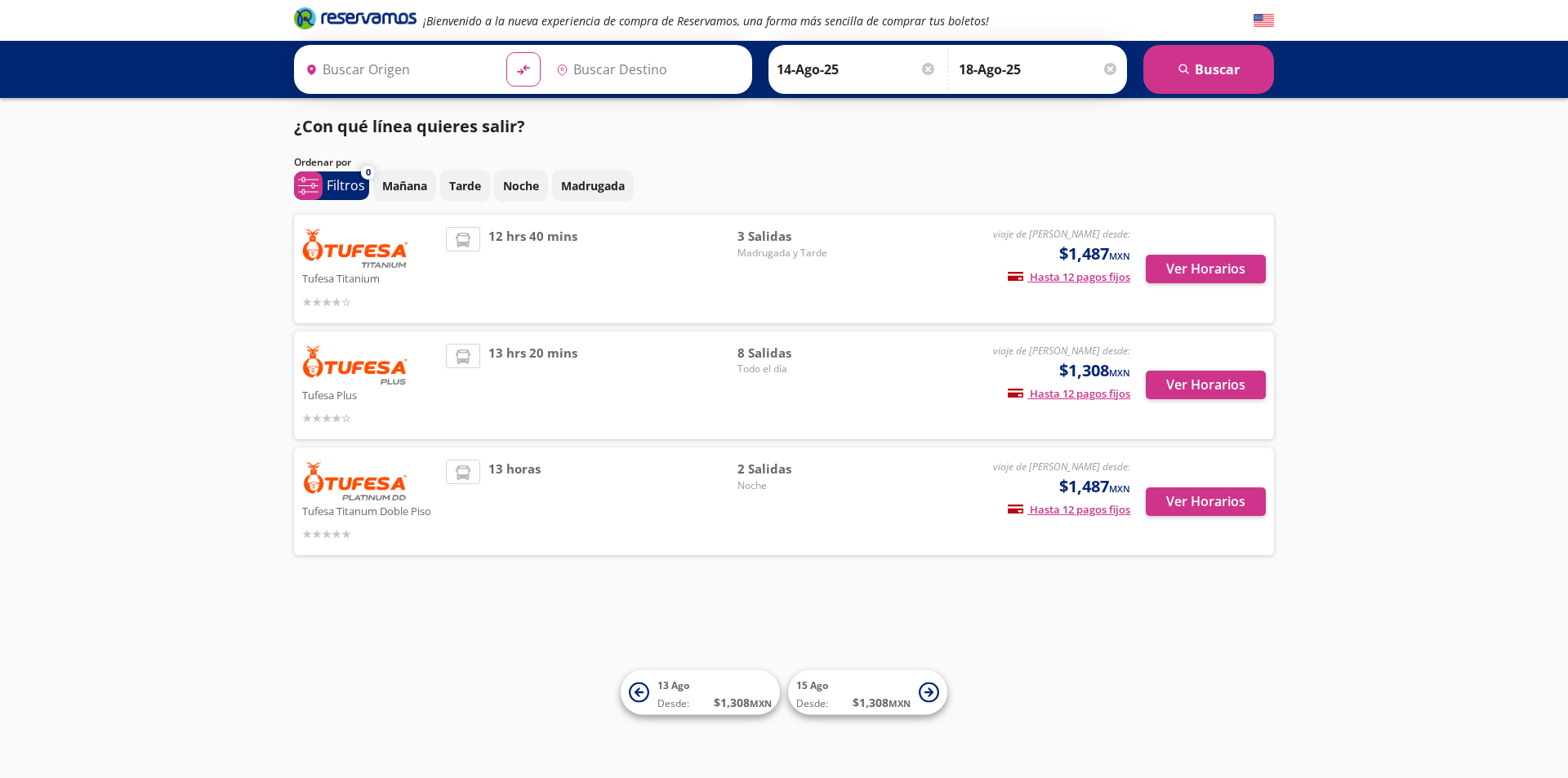
type input "Hermosillo, [GEOGRAPHIC_DATA]"
type input "Tijuana, [GEOGRAPHIC_DATA][US_STATE]"
click at [628, 70] on input "Tijuana, [GEOGRAPHIC_DATA][US_STATE]" at bounding box center [638, 70] width 178 height 41
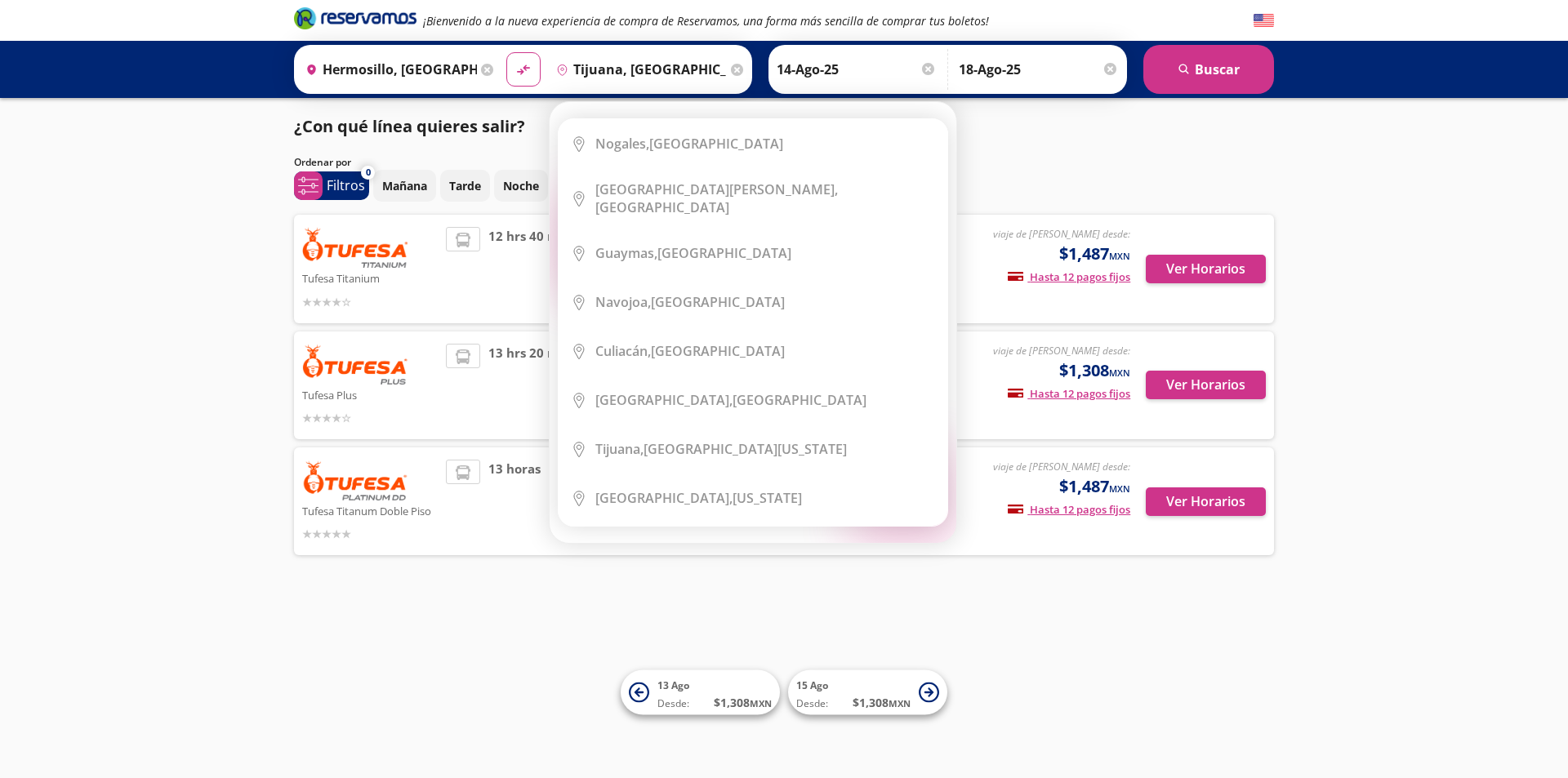
click at [735, 70] on icon at bounding box center [737, 70] width 12 height 12
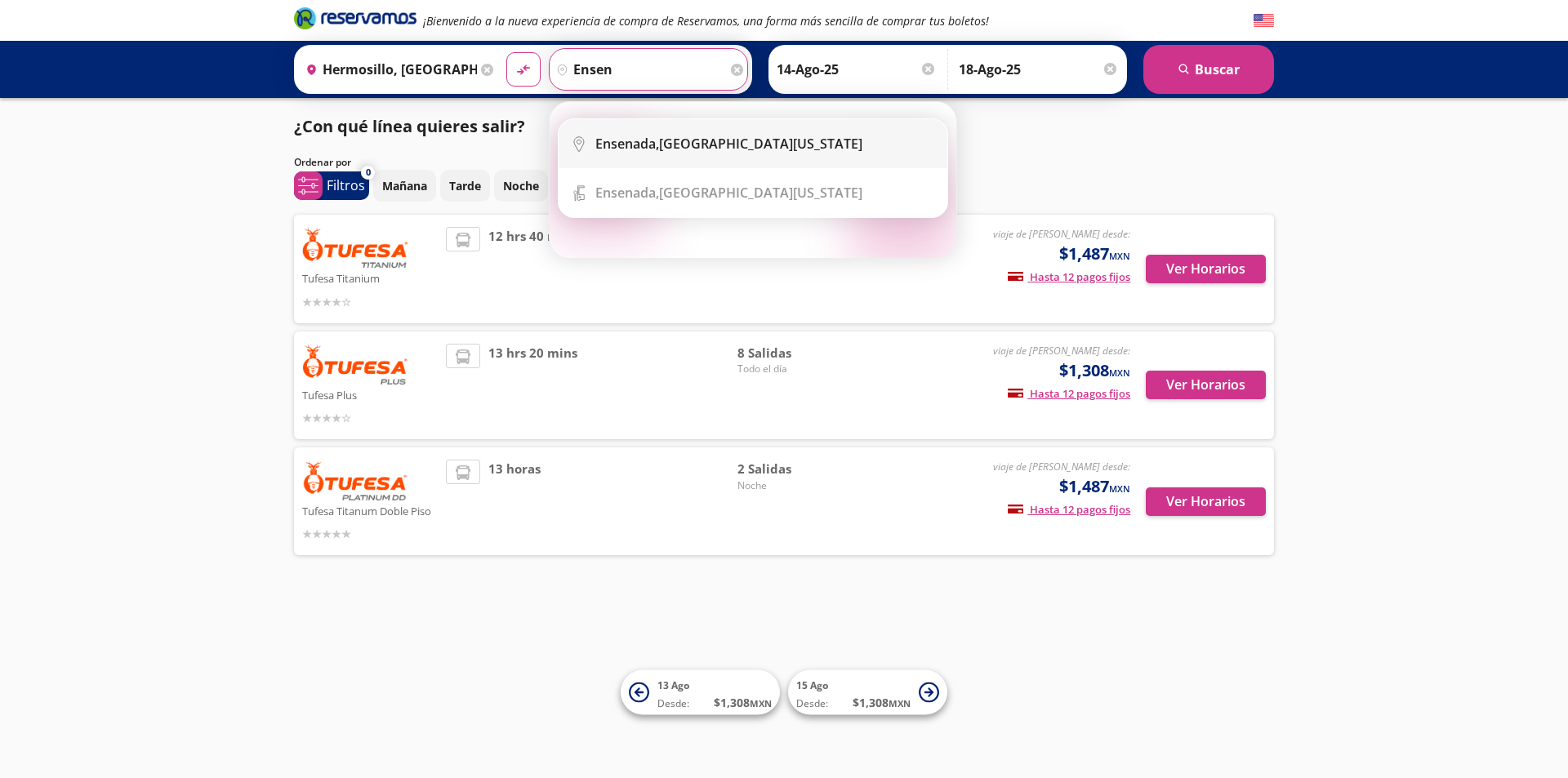
click at [694, 134] on li "City Icon [GEOGRAPHIC_DATA], [GEOGRAPHIC_DATA][US_STATE]" at bounding box center [753, 144] width 389 height 49
type input "Ensenada, [GEOGRAPHIC_DATA][US_STATE]"
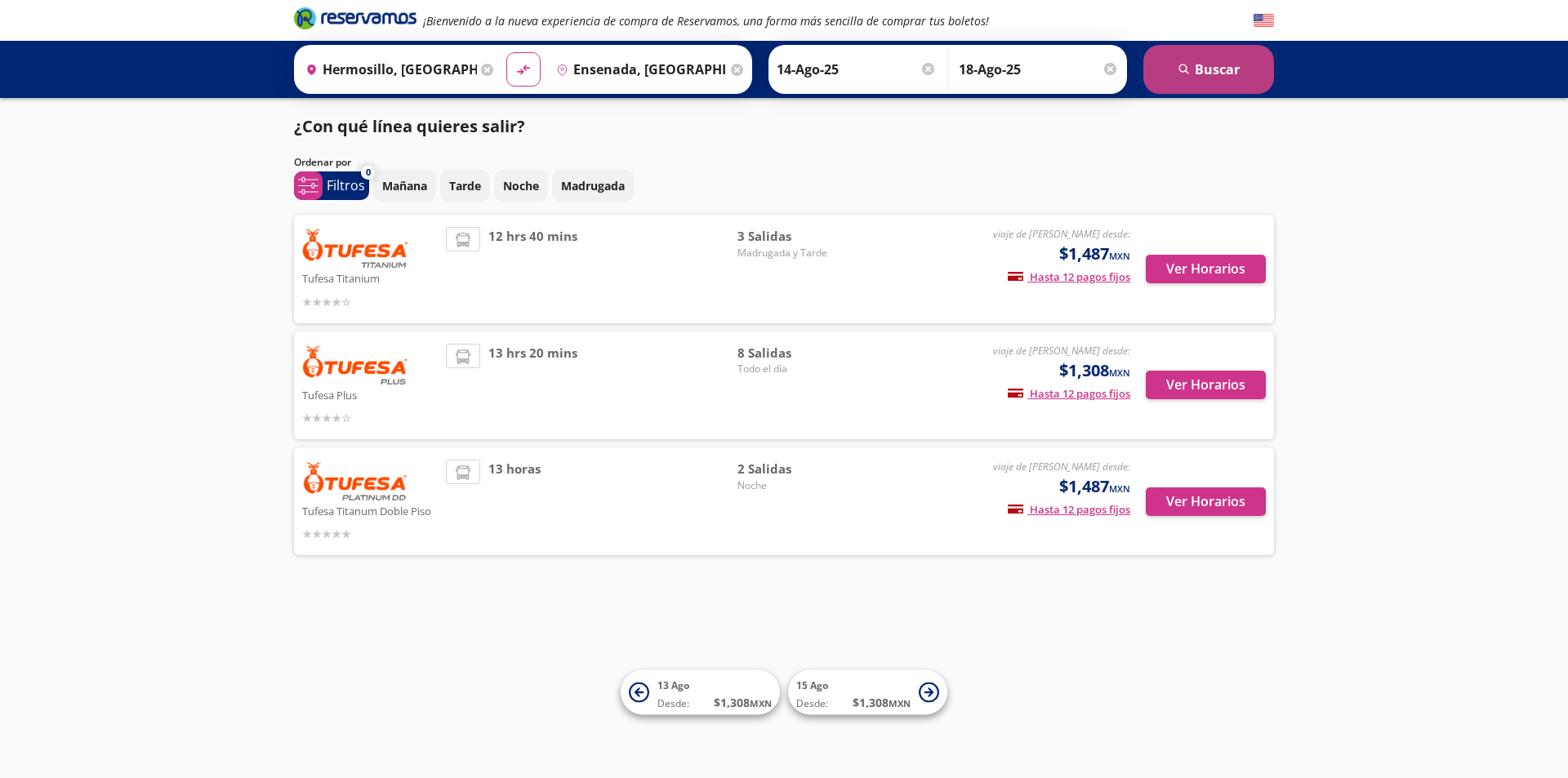
click at [1183, 64] on icon "submit" at bounding box center [1183, 69] width 10 height 10
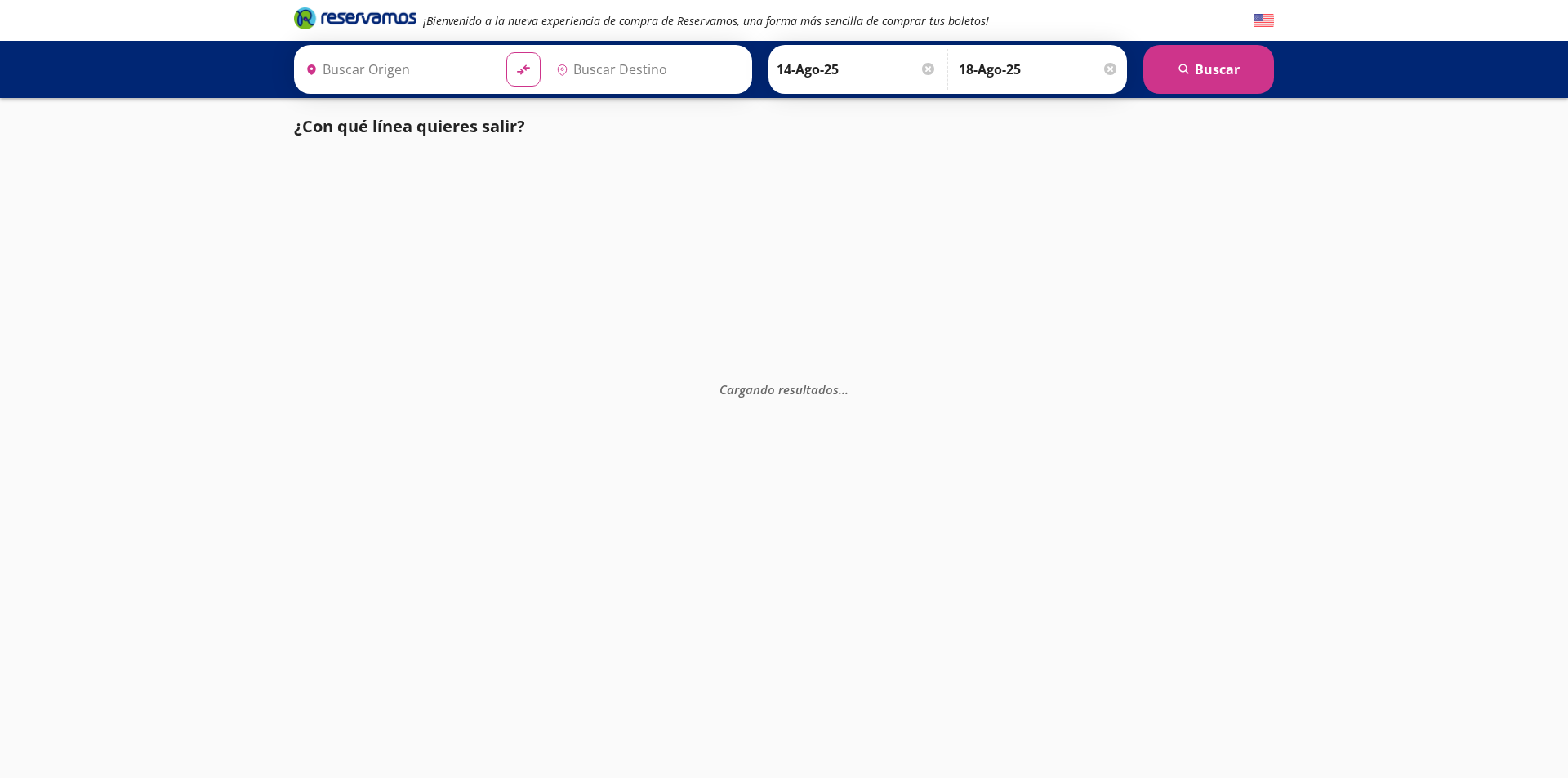
type input "Hermosillo, [GEOGRAPHIC_DATA]"
type input "Ensenada, [GEOGRAPHIC_DATA][US_STATE]"
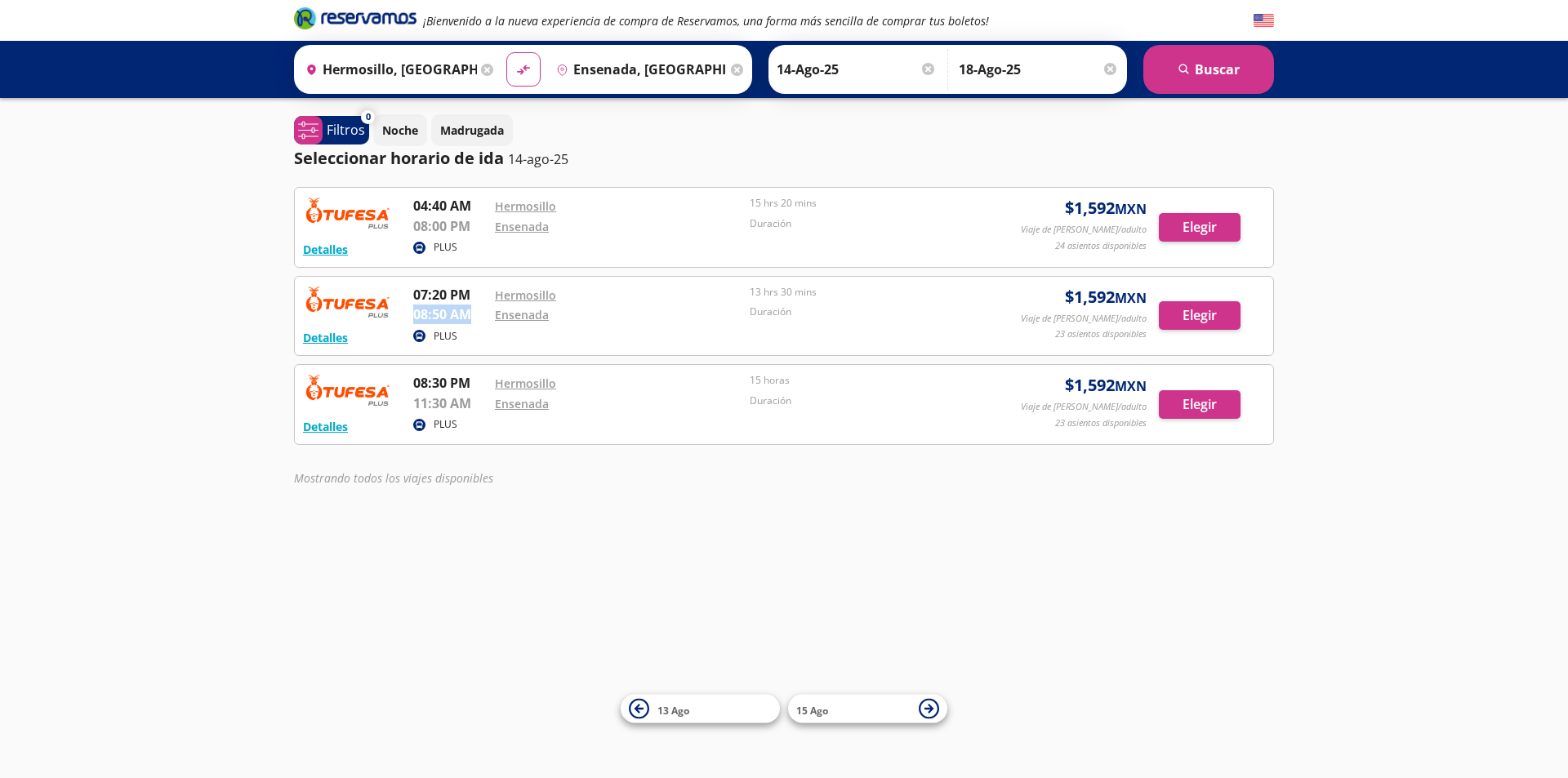
drag, startPoint x: 416, startPoint y: 317, endPoint x: 473, endPoint y: 315, distance: 57.0
click at [473, 315] on p "08:50 AM" at bounding box center [450, 315] width 74 height 20
click at [592, 488] on div "Mostrando todos los viajes disponibles" at bounding box center [784, 482] width 980 height 26
click at [330, 336] on button "Detalles" at bounding box center [326, 337] width 45 height 17
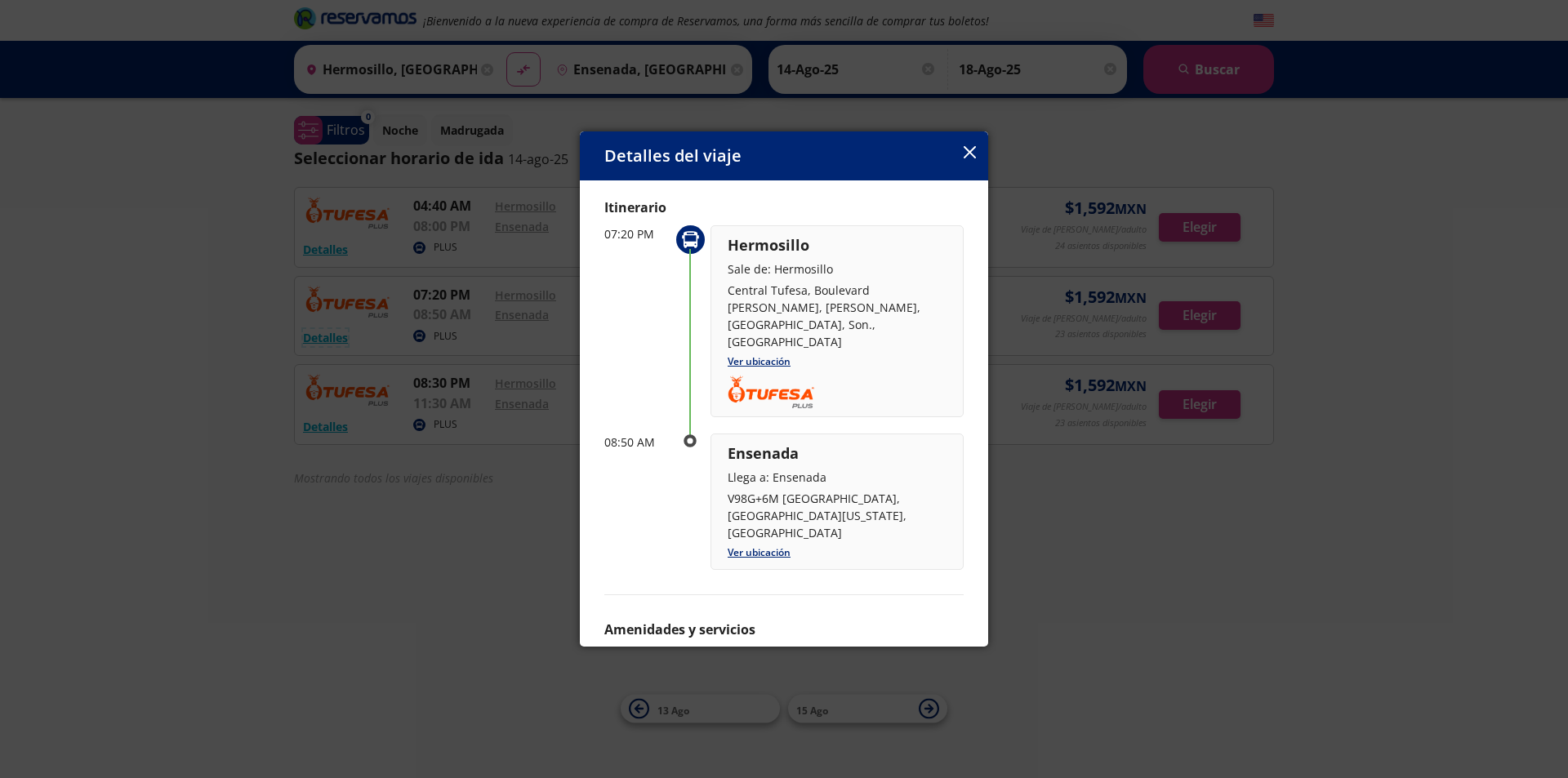
scroll to position [72, 0]
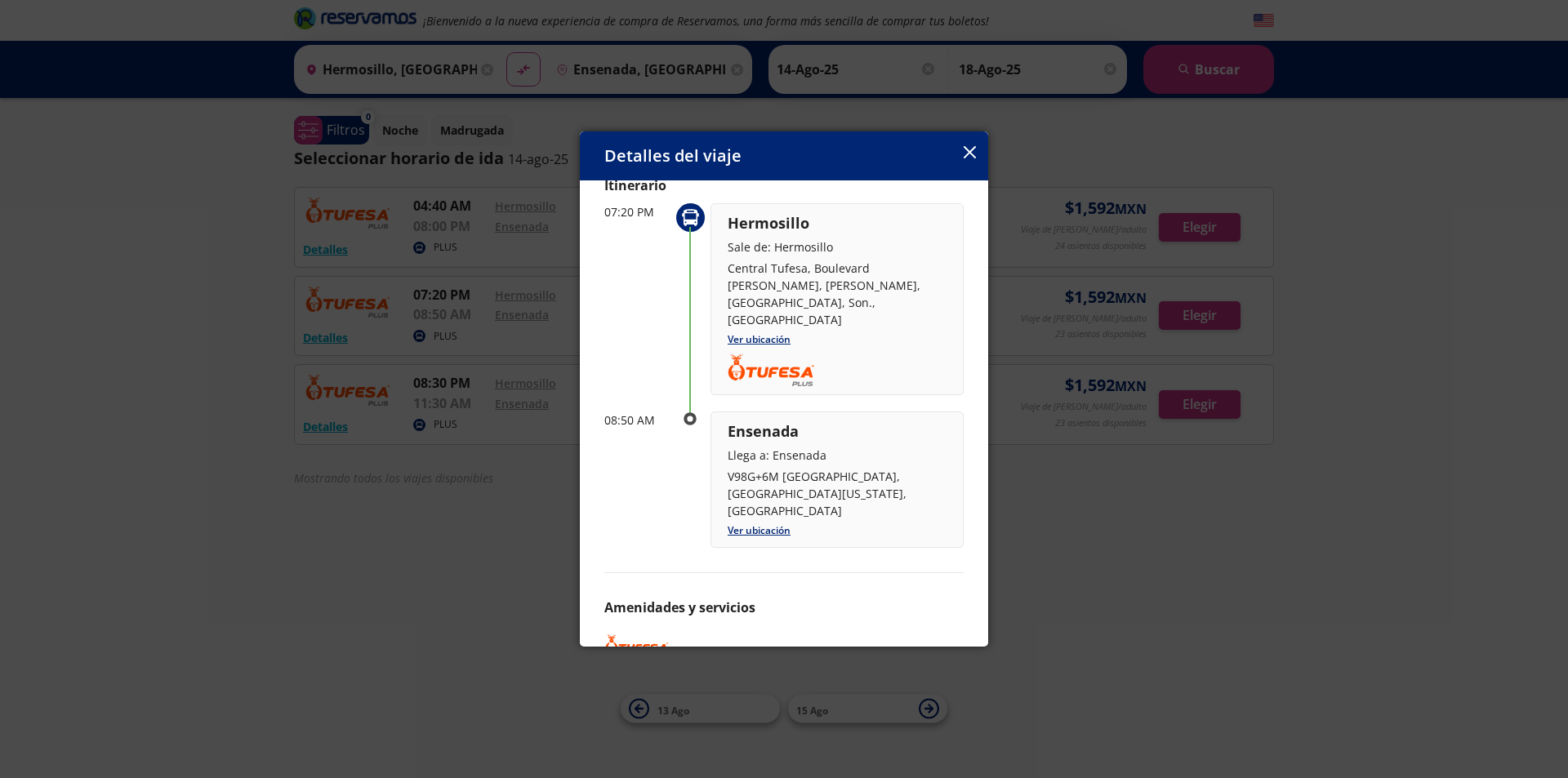
click at [965, 147] on icon "button" at bounding box center [970, 152] width 12 height 12
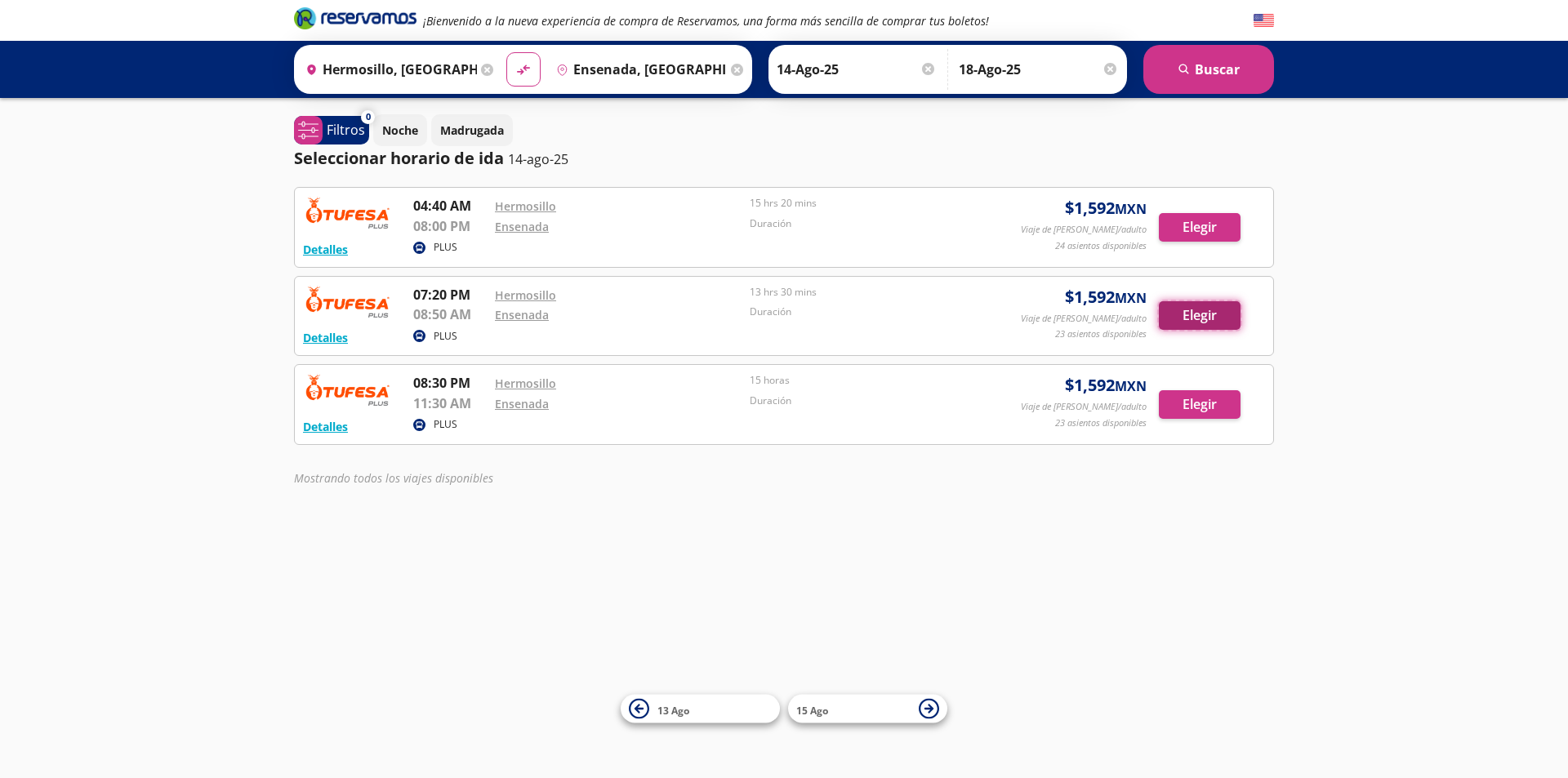
click at [1201, 306] on button "Elegir" at bounding box center [1199, 315] width 82 height 29
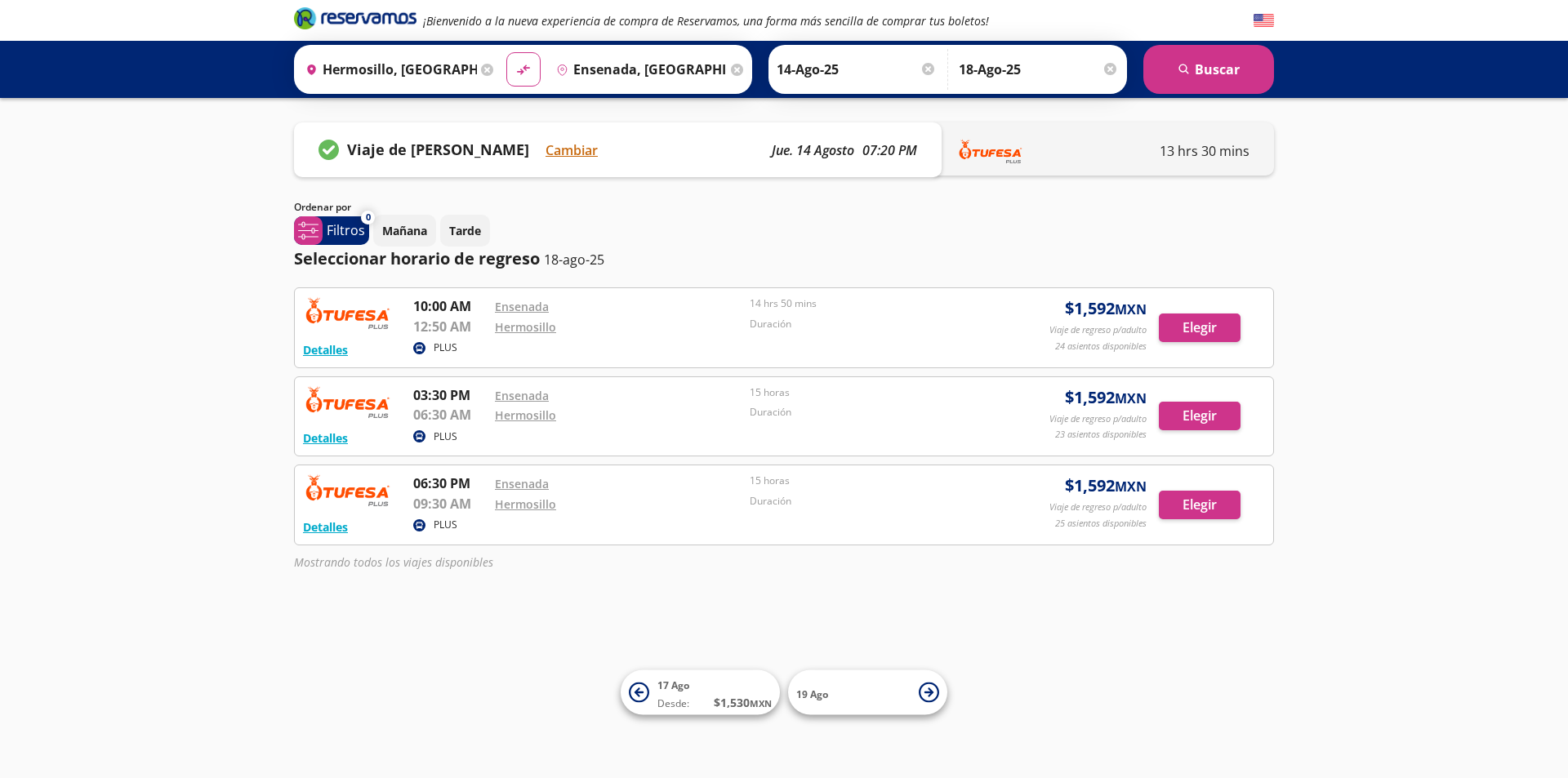
click at [721, 70] on input "Ensenada, [GEOGRAPHIC_DATA][US_STATE]" at bounding box center [638, 70] width 178 height 41
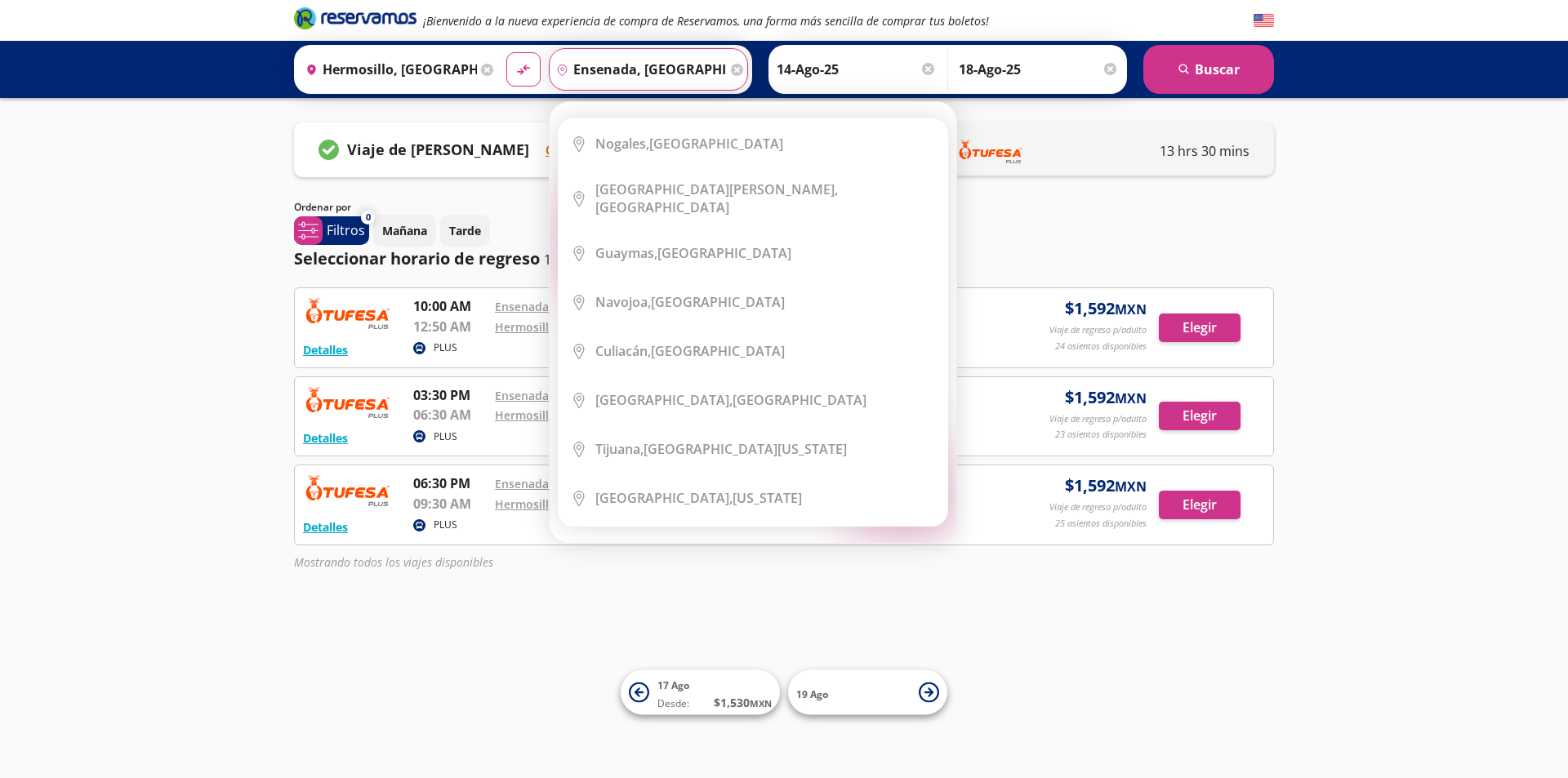
click at [733, 67] on icon at bounding box center [737, 70] width 12 height 12
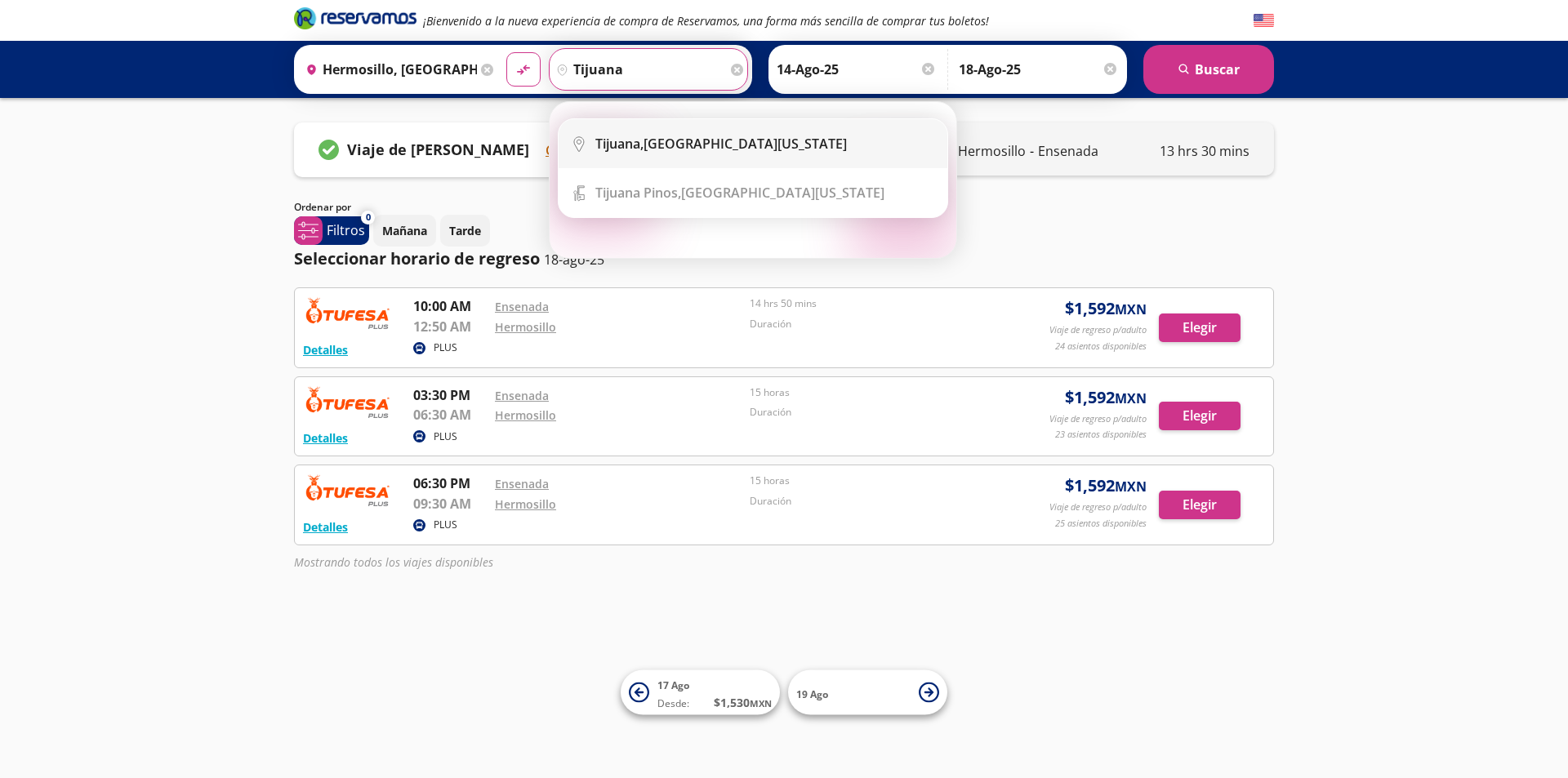
click at [726, 140] on div "Tijuana, [GEOGRAPHIC_DATA][US_STATE]" at bounding box center [721, 144] width 252 height 18
type input "Tijuana, [GEOGRAPHIC_DATA][US_STATE]"
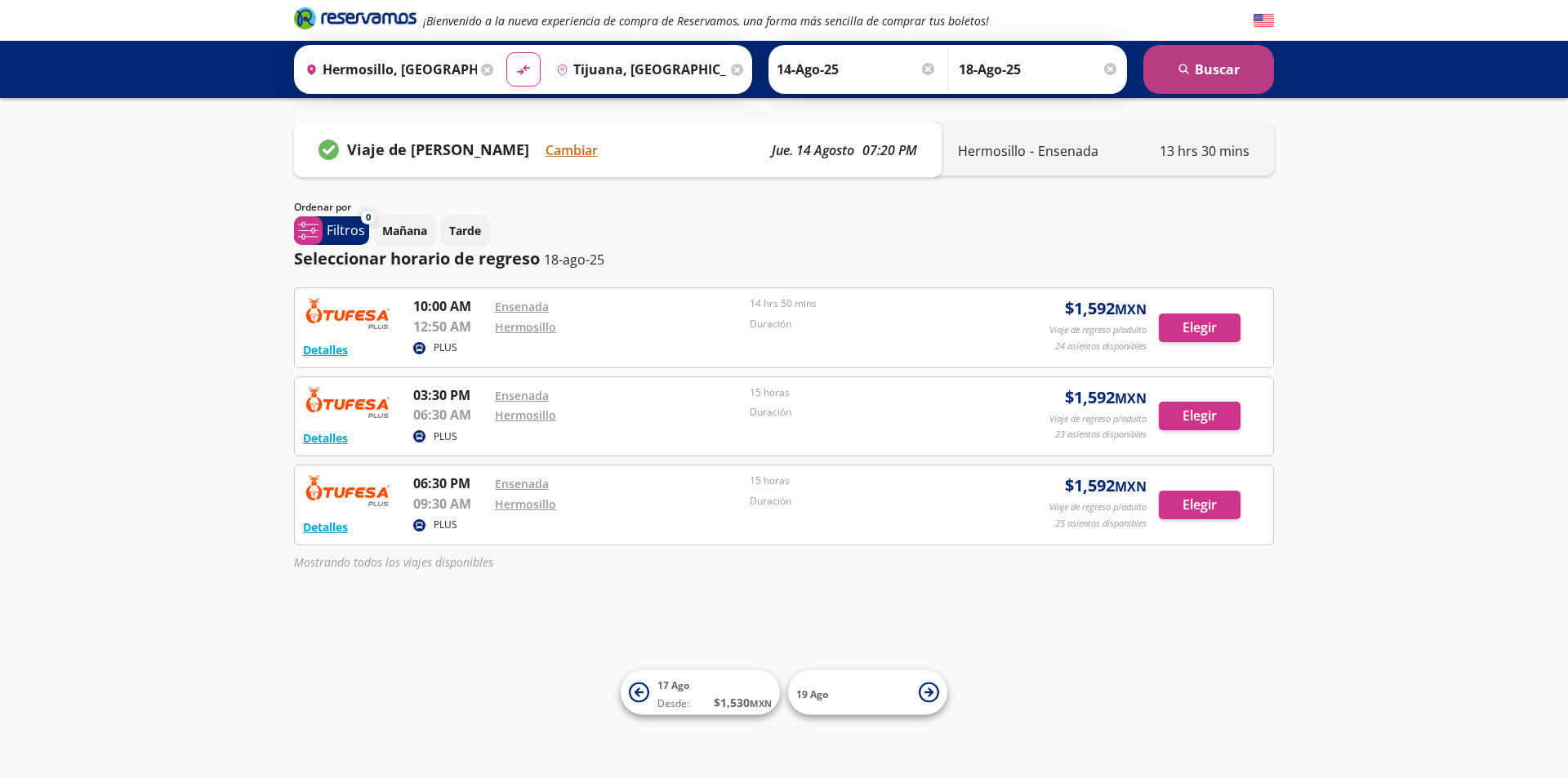
click at [1215, 77] on button "search [GEOGRAPHIC_DATA]" at bounding box center [1208, 70] width 131 height 49
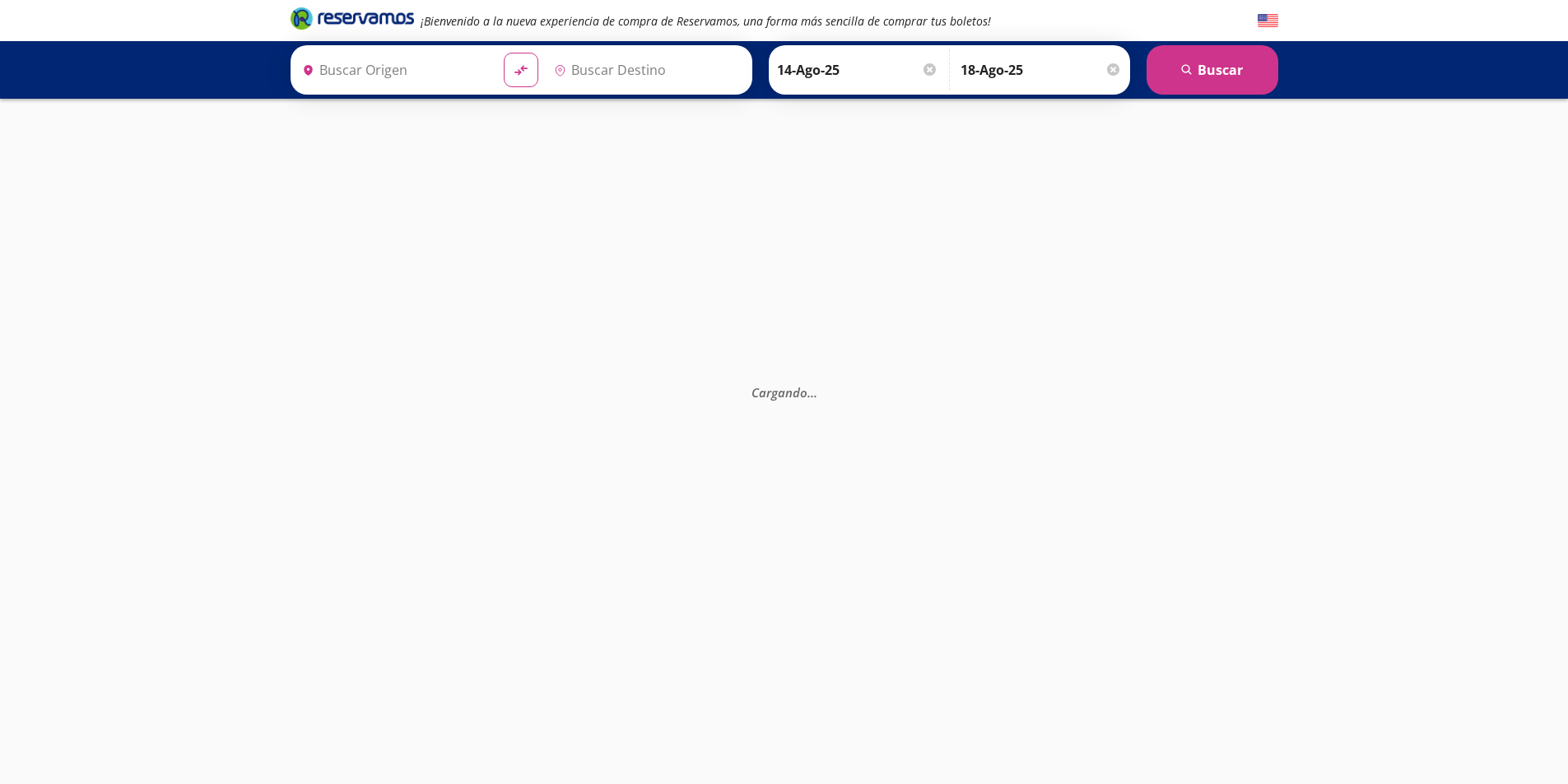
type input "Tijuana, [GEOGRAPHIC_DATA][US_STATE]"
type input "Hermosillo, [GEOGRAPHIC_DATA]"
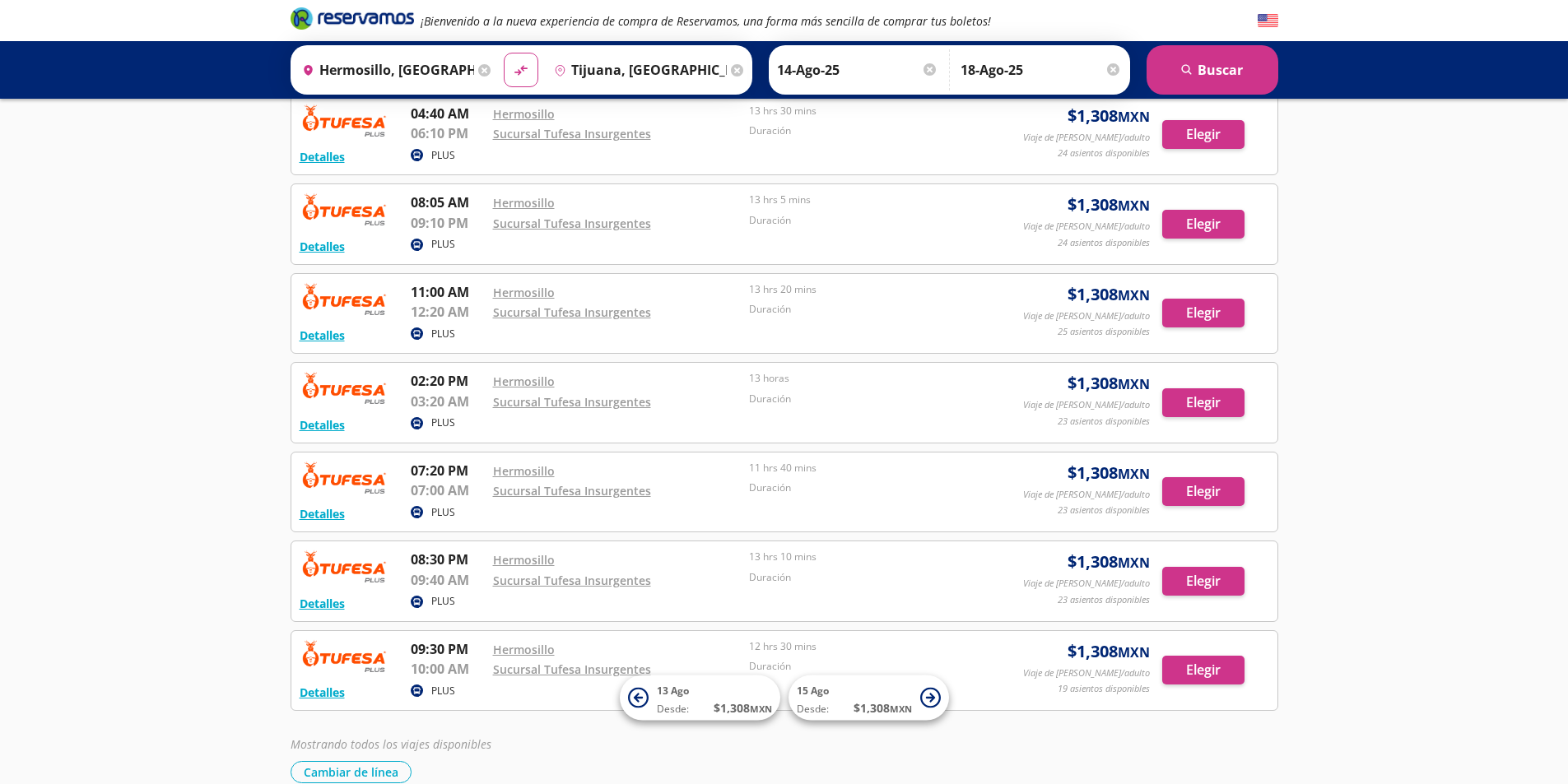
scroll to position [182, 0]
drag, startPoint x: 406, startPoint y: 474, endPoint x: 468, endPoint y: 469, distance: 62.2
click at [468, 469] on div "Detalles PLUS 07:20 PM Hermosillo 07:00 AM Sucursal Tufesa Insurgentes 11 hrs 4…" at bounding box center [784, 494] width 970 height 63
drag, startPoint x: 415, startPoint y: 494, endPoint x: 477, endPoint y: 494, distance: 62.0
click at [477, 494] on p "07:00 AM" at bounding box center [447, 492] width 74 height 20
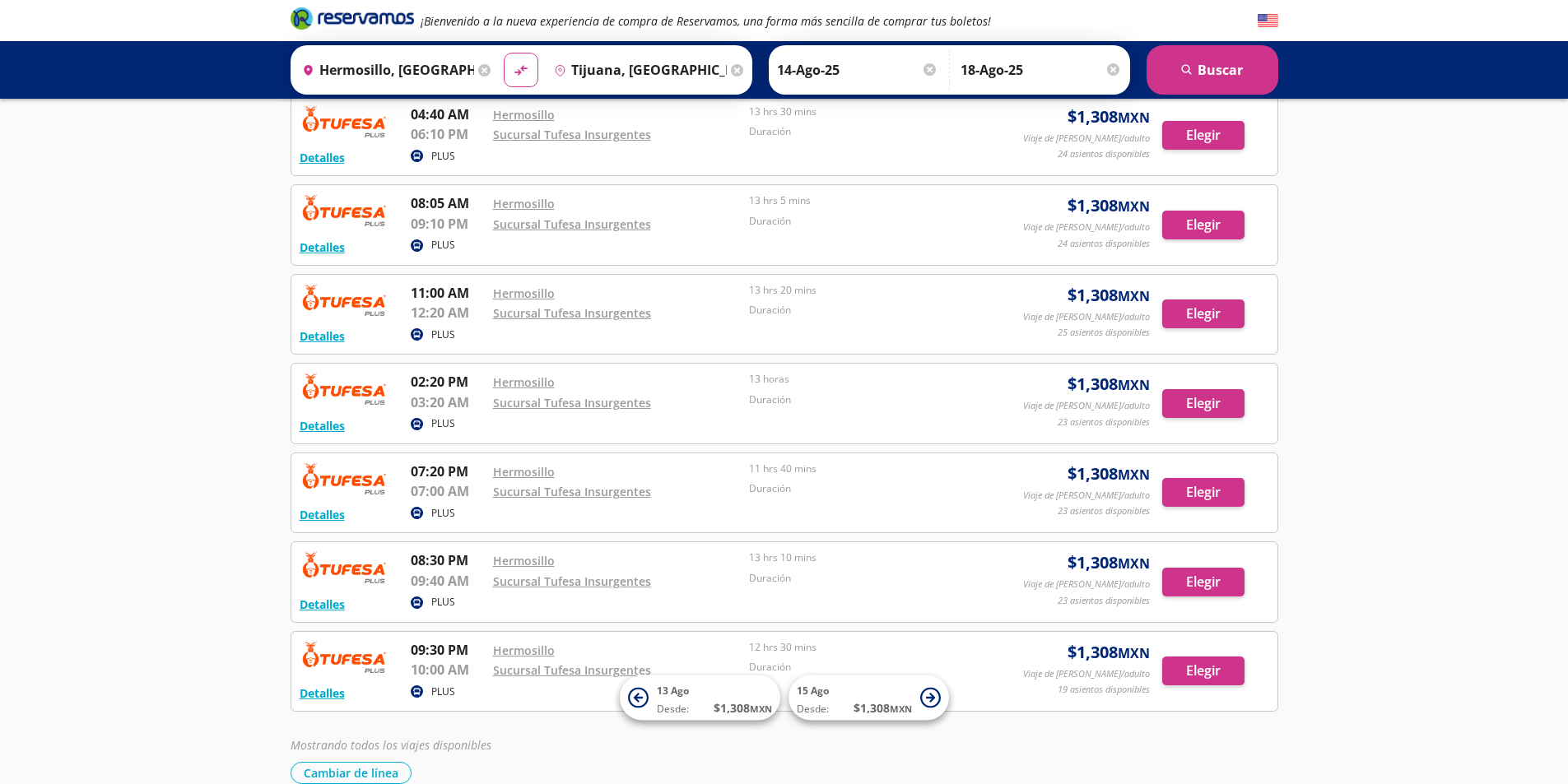
click at [233, 497] on div "¡Bienvenido a la nueva experiencia de compra de Reservamos, una forma más senci…" at bounding box center [784, 342] width 1568 height 1049
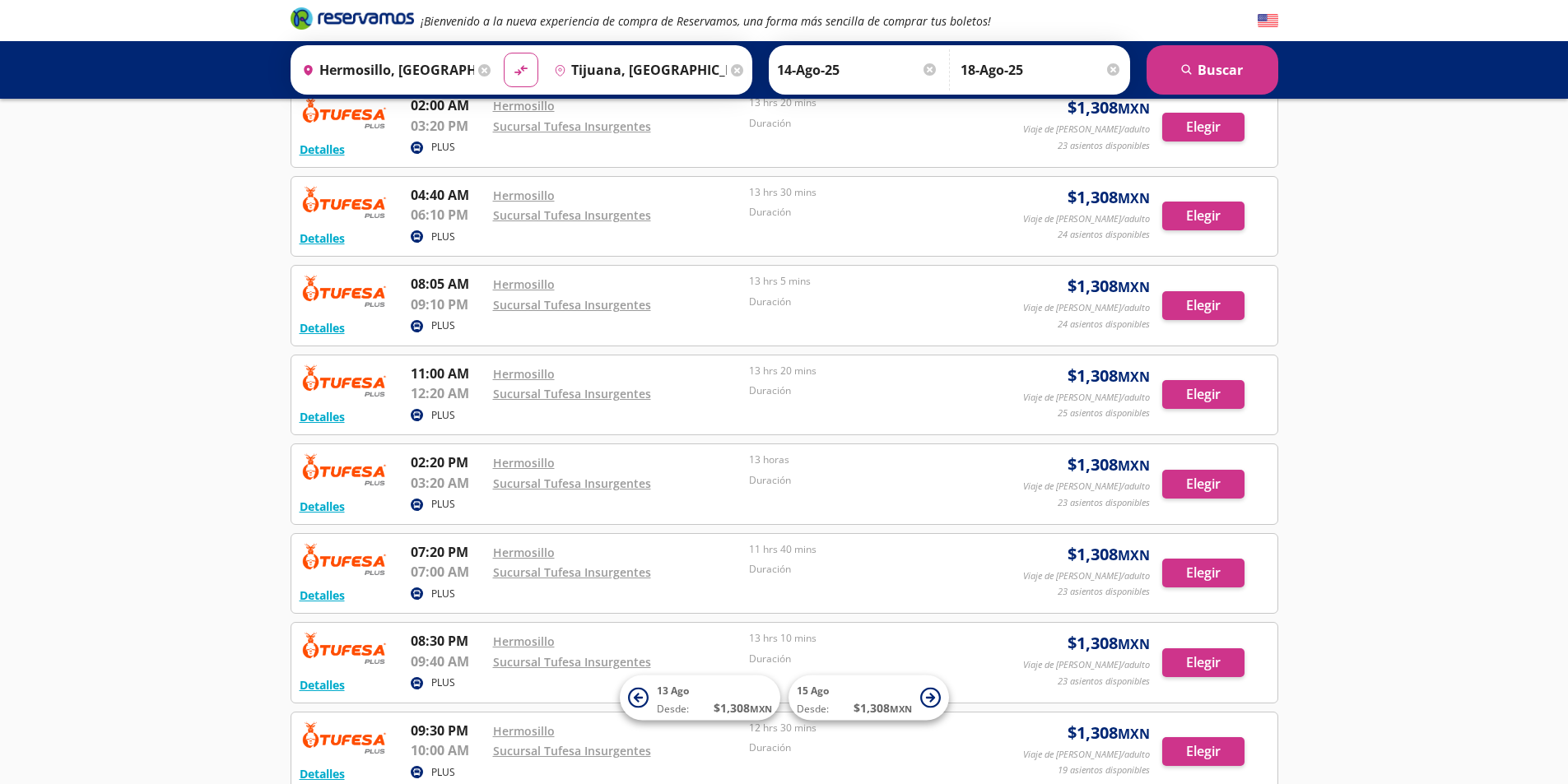
scroll to position [265, 0]
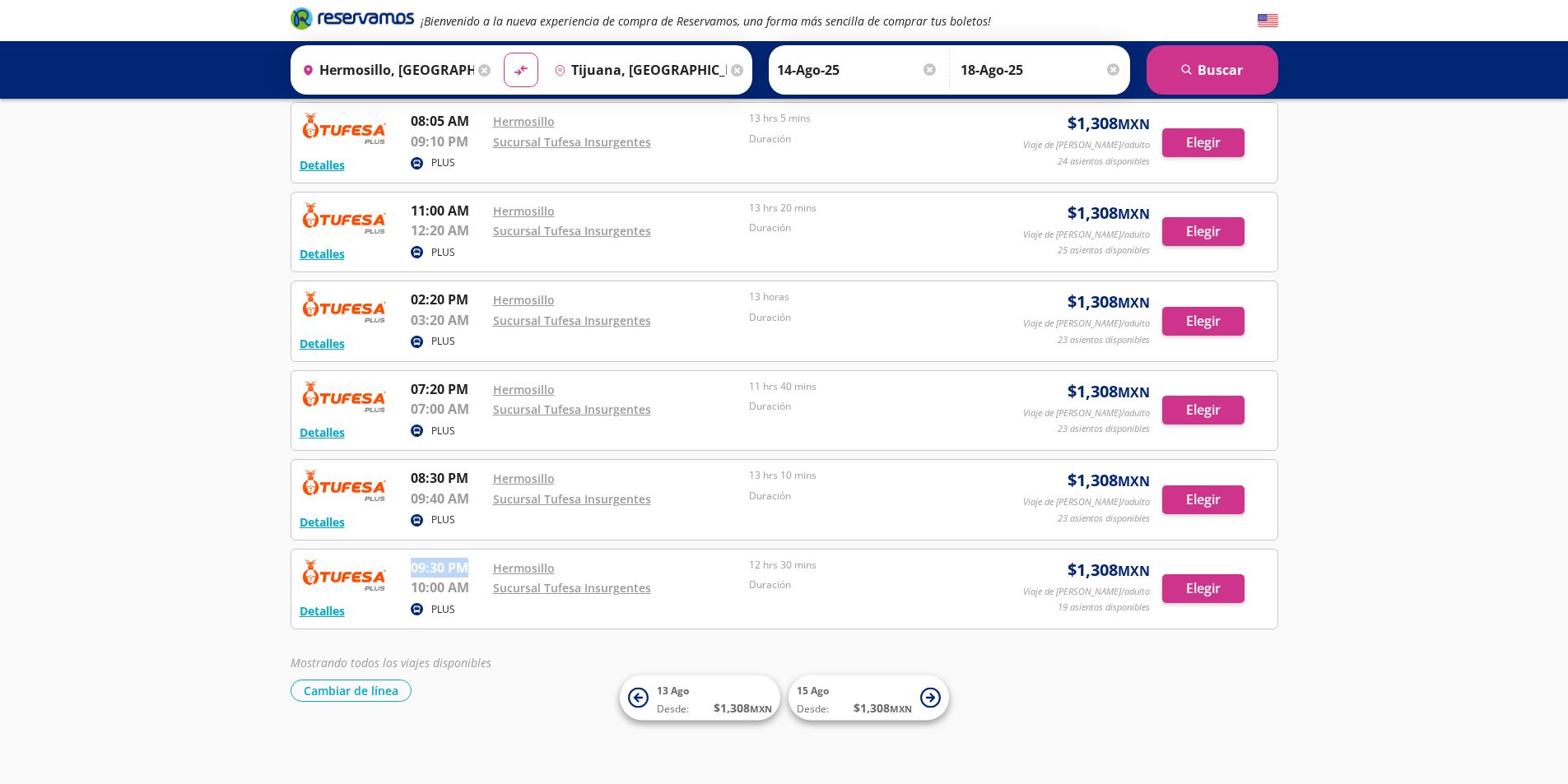
drag, startPoint x: 410, startPoint y: 572, endPoint x: 472, endPoint y: 567, distance: 62.2
click at [470, 565] on div "Detalles PLUS 09:30 PM Hermosillo 10:00 AM Sucursal Tufesa Insurgentes 12 hrs 3…" at bounding box center [784, 590] width 970 height 63
drag, startPoint x: 412, startPoint y: 593, endPoint x: 441, endPoint y: 590, distance: 29.2
click at [441, 590] on p "10:00 AM" at bounding box center [447, 588] width 74 height 20
click at [0, 394] on div "¡Bienvenido a la nueva experiencia de compra de Reservamos, una forma más senci…" at bounding box center [784, 260] width 1568 height 1049
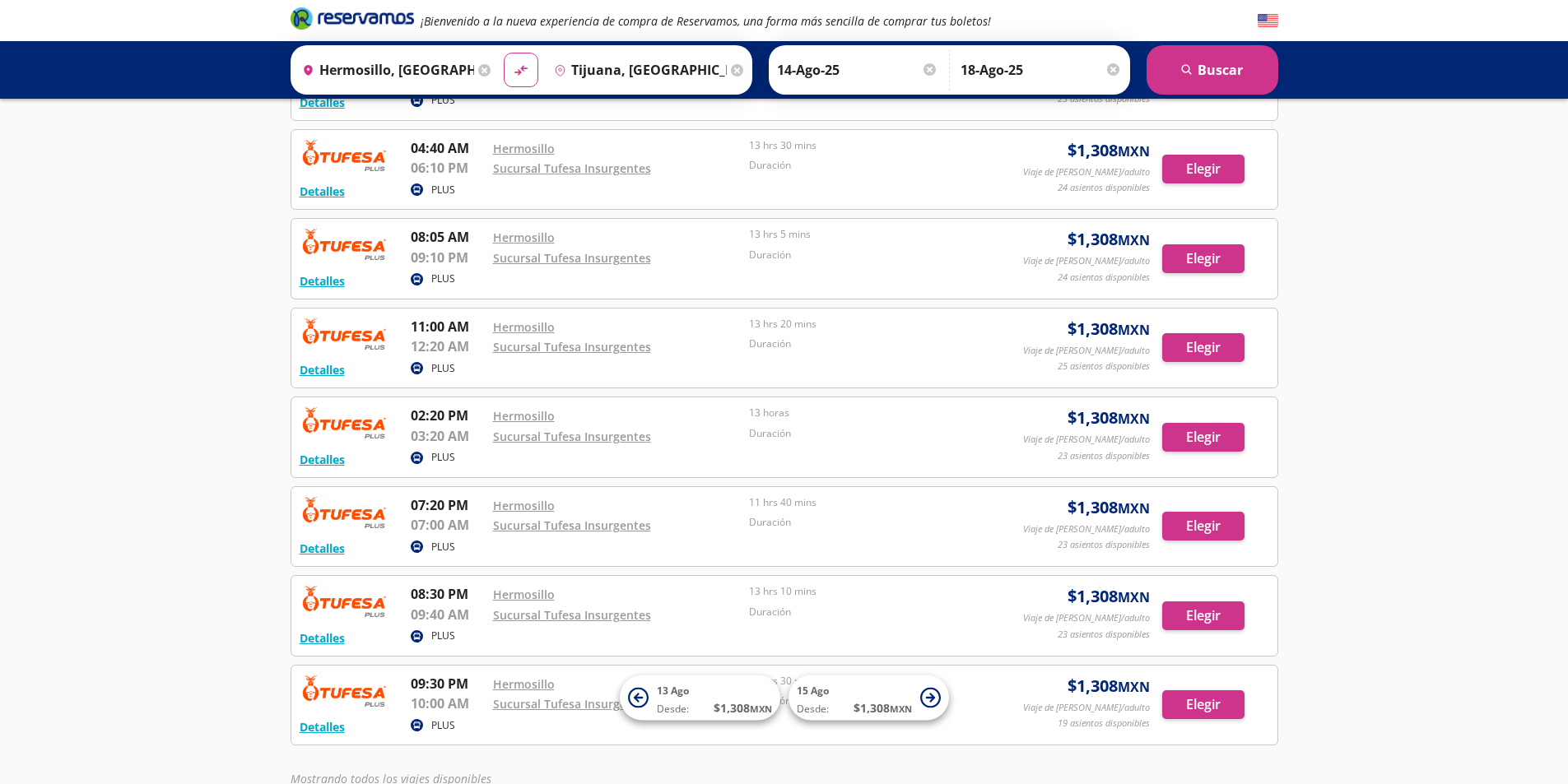
scroll to position [0, 0]
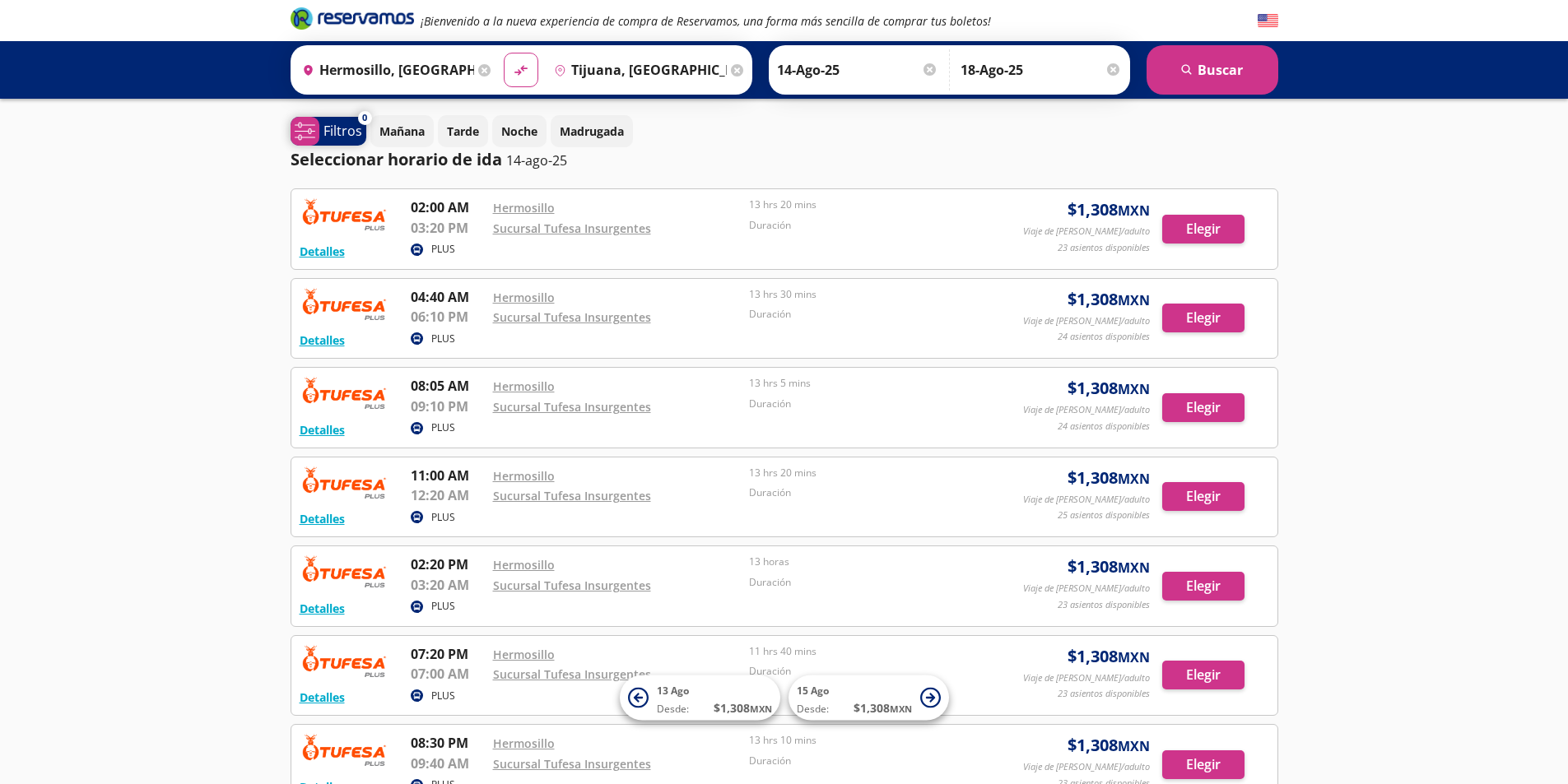
click at [323, 125] on p "Filtros" at bounding box center [342, 131] width 39 height 20
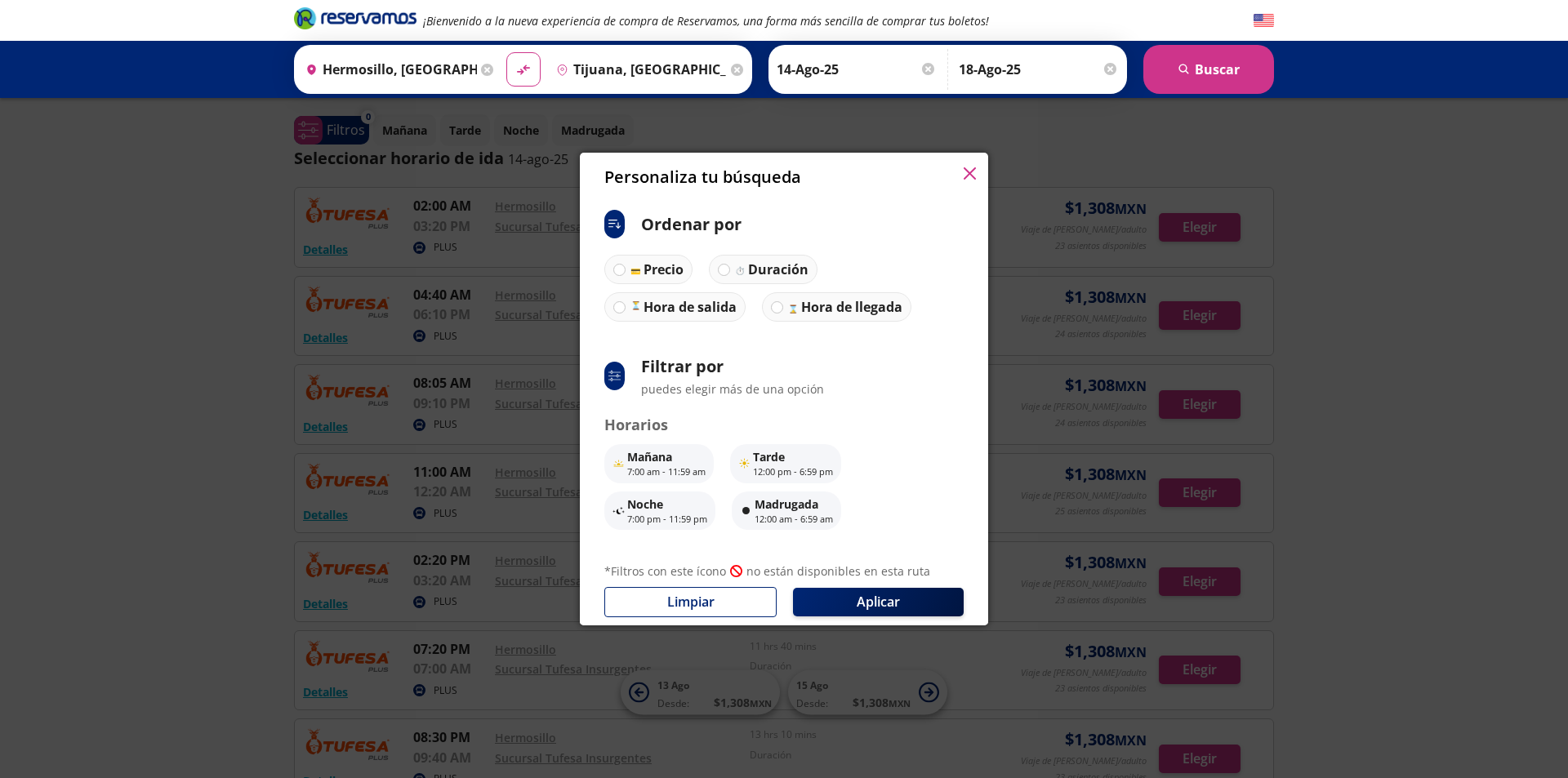
click at [159, 343] on div "Personaliza tu búsqueda ci:sort-ascending Ordenar por Precio Duración Hora de s…" at bounding box center [784, 389] width 1568 height 778
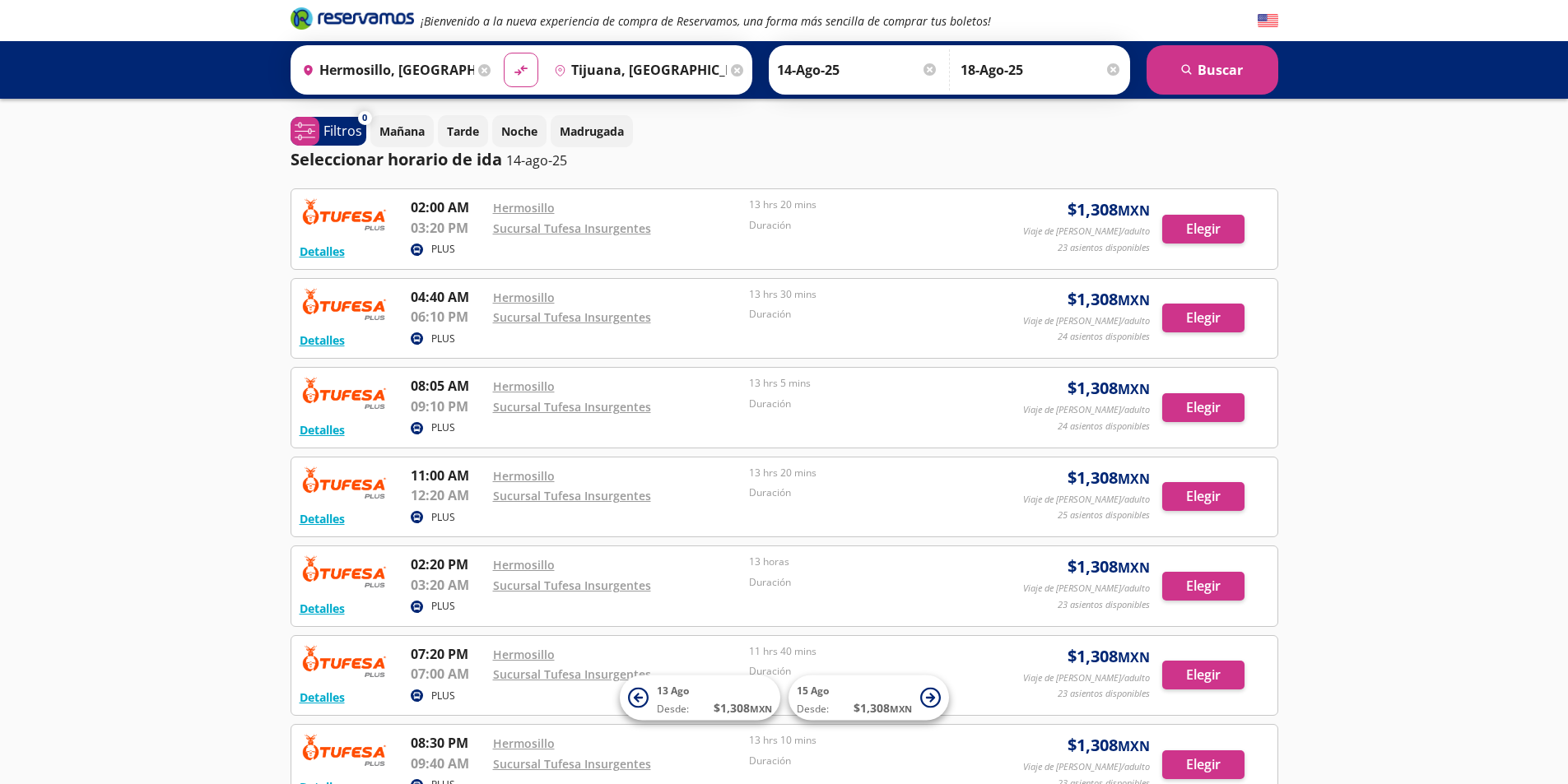
click at [336, 32] on link at bounding box center [352, 21] width 124 height 30
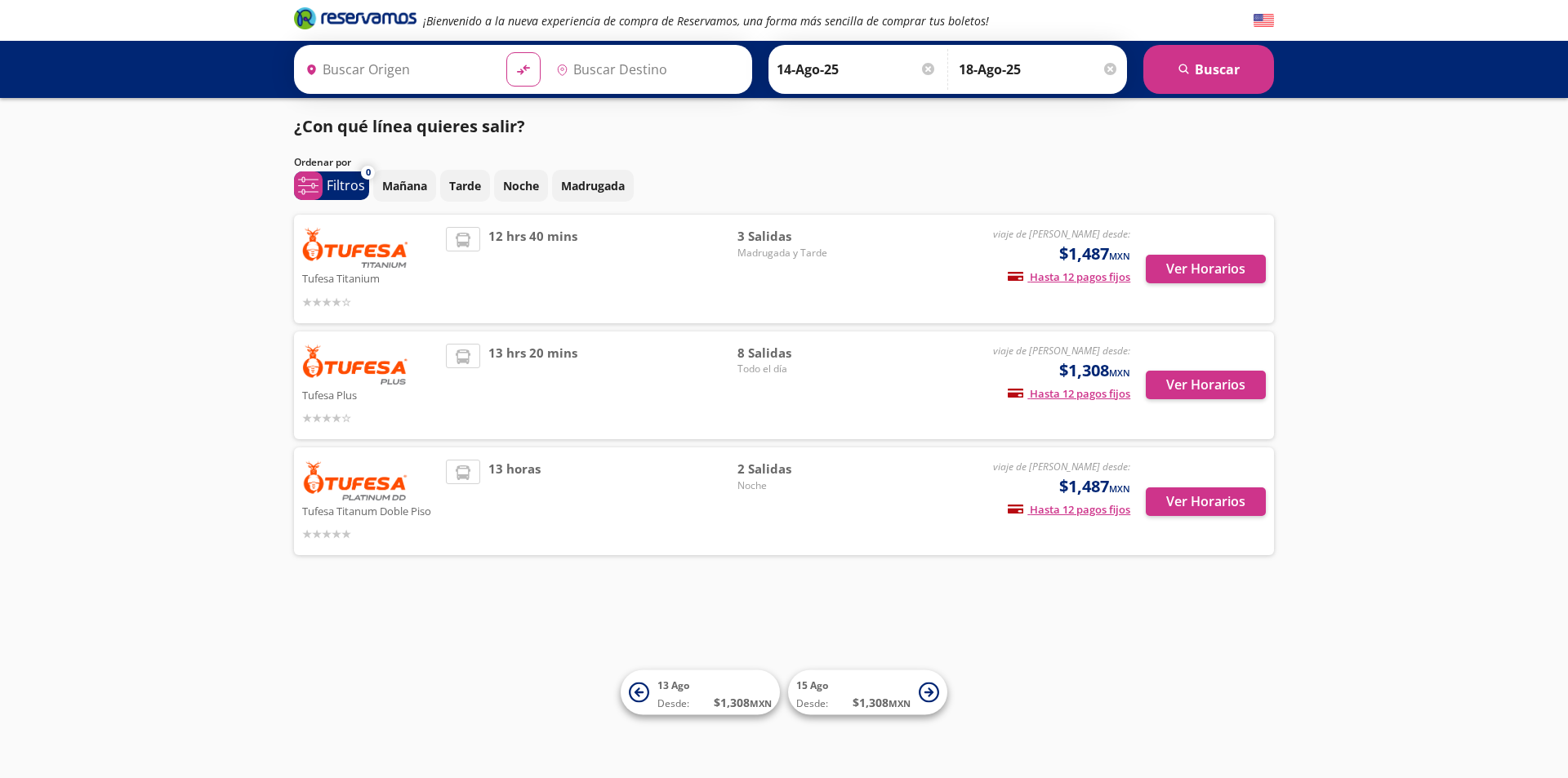
type input "Hermosillo, [GEOGRAPHIC_DATA]"
type input "Tijuana, [GEOGRAPHIC_DATA][US_STATE]"
click at [1173, 269] on button "Ver Horarios" at bounding box center [1206, 269] width 120 height 29
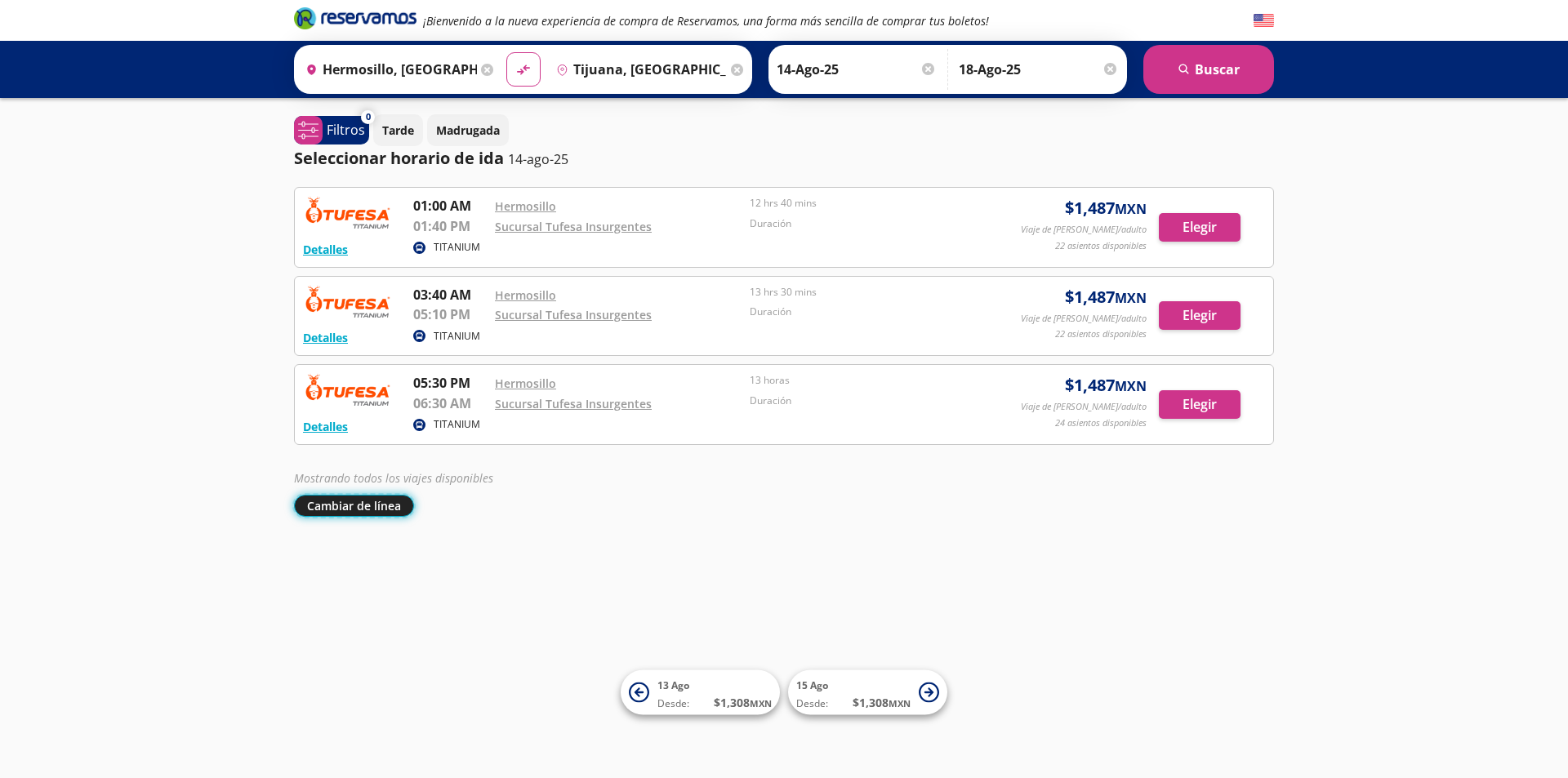
click at [374, 501] on button "Cambiar de línea" at bounding box center [354, 506] width 120 height 22
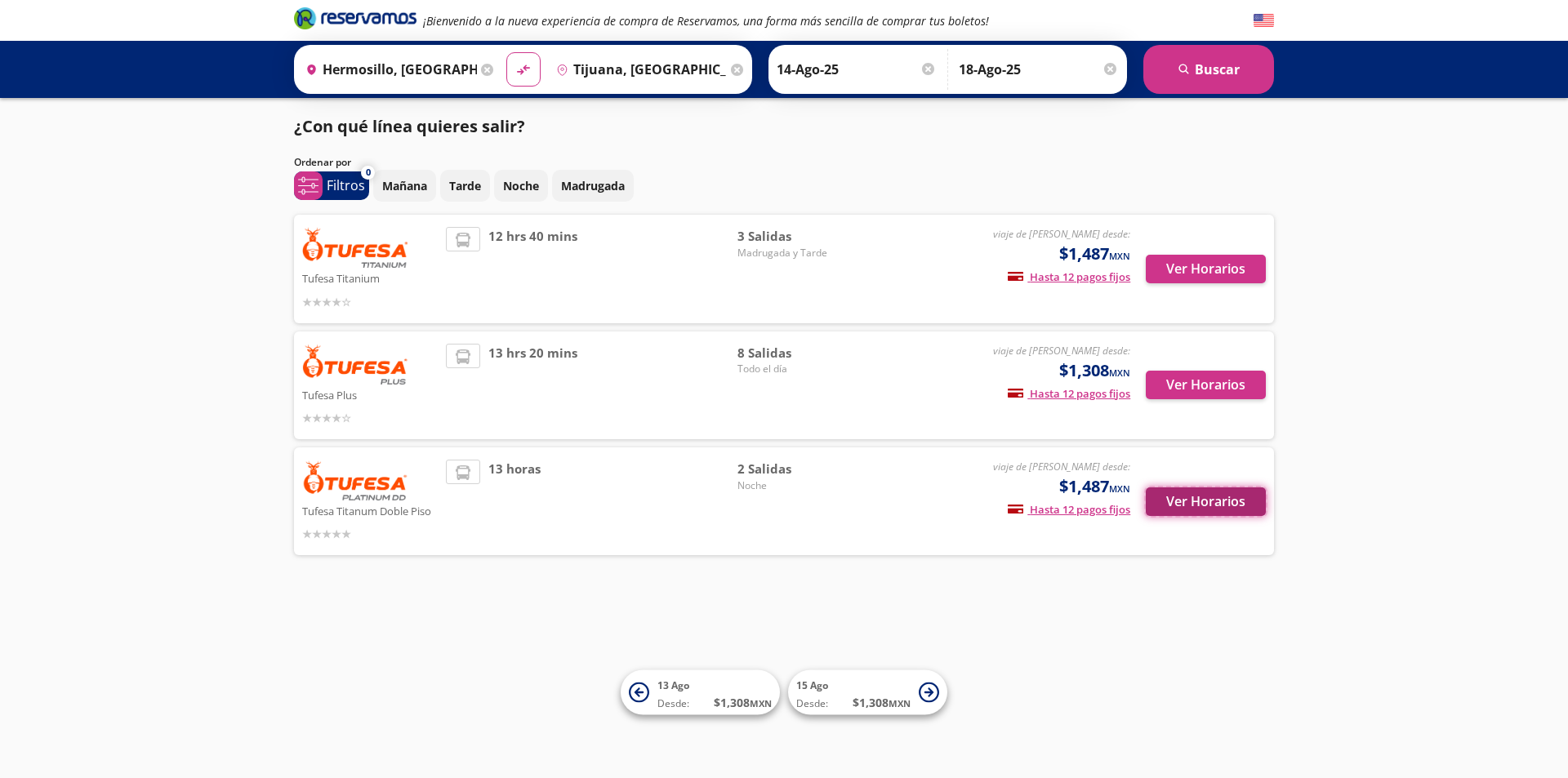
click at [1189, 498] on button "Ver Horarios" at bounding box center [1206, 502] width 120 height 29
click at [1206, 257] on button "Ver Horarios" at bounding box center [1206, 269] width 120 height 29
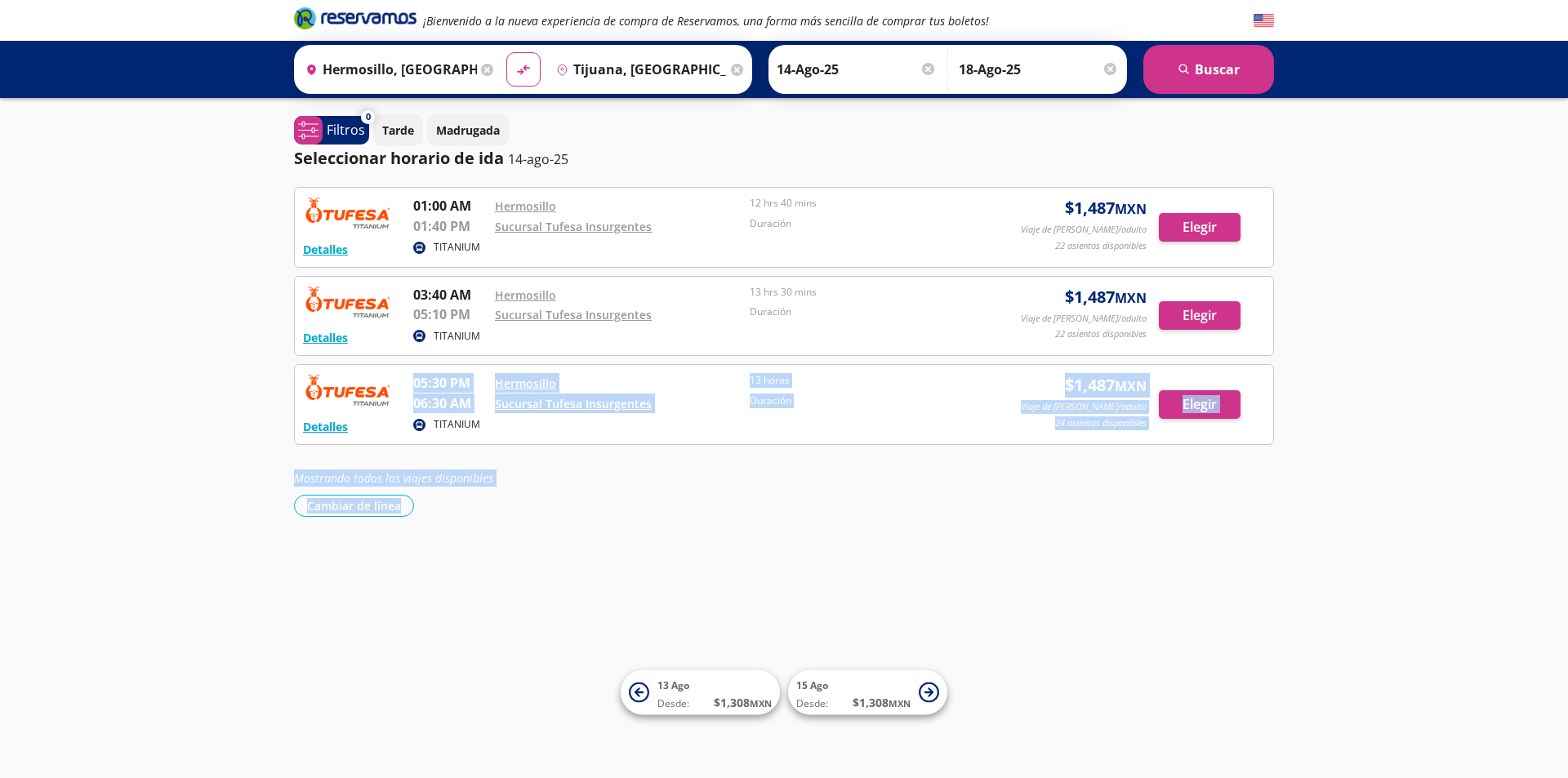
drag, startPoint x: 413, startPoint y: 380, endPoint x: 577, endPoint y: 560, distance: 243.5
click at [601, 557] on div "¡Bienvenido a la nueva experiencia de compra de Reservamos, una forma más senci…" at bounding box center [784, 389] width 1568 height 778
click at [573, 564] on div "¡Bienvenido a la nueva experiencia de compra de Reservamos, una forma más senci…" at bounding box center [784, 389] width 1568 height 778
click at [567, 564] on div "¡Bienvenido a la nueva experiencia de compra de Reservamos, una forma más senci…" at bounding box center [784, 389] width 1568 height 778
click at [662, 509] on div "Cambiar de línea Cambiar de línea" at bounding box center [784, 506] width 980 height 22
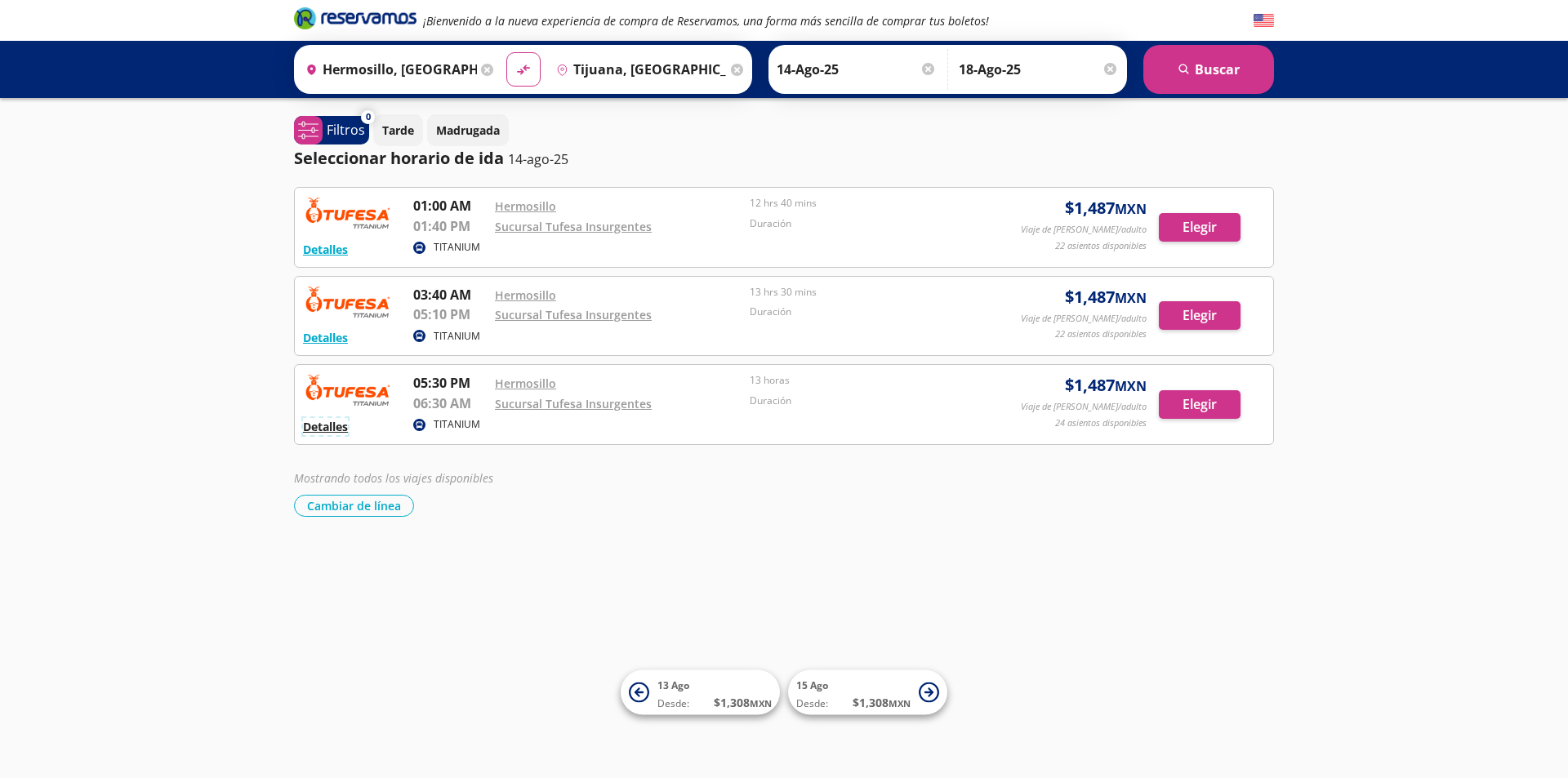
click at [327, 434] on button "Detalles" at bounding box center [326, 426] width 45 height 17
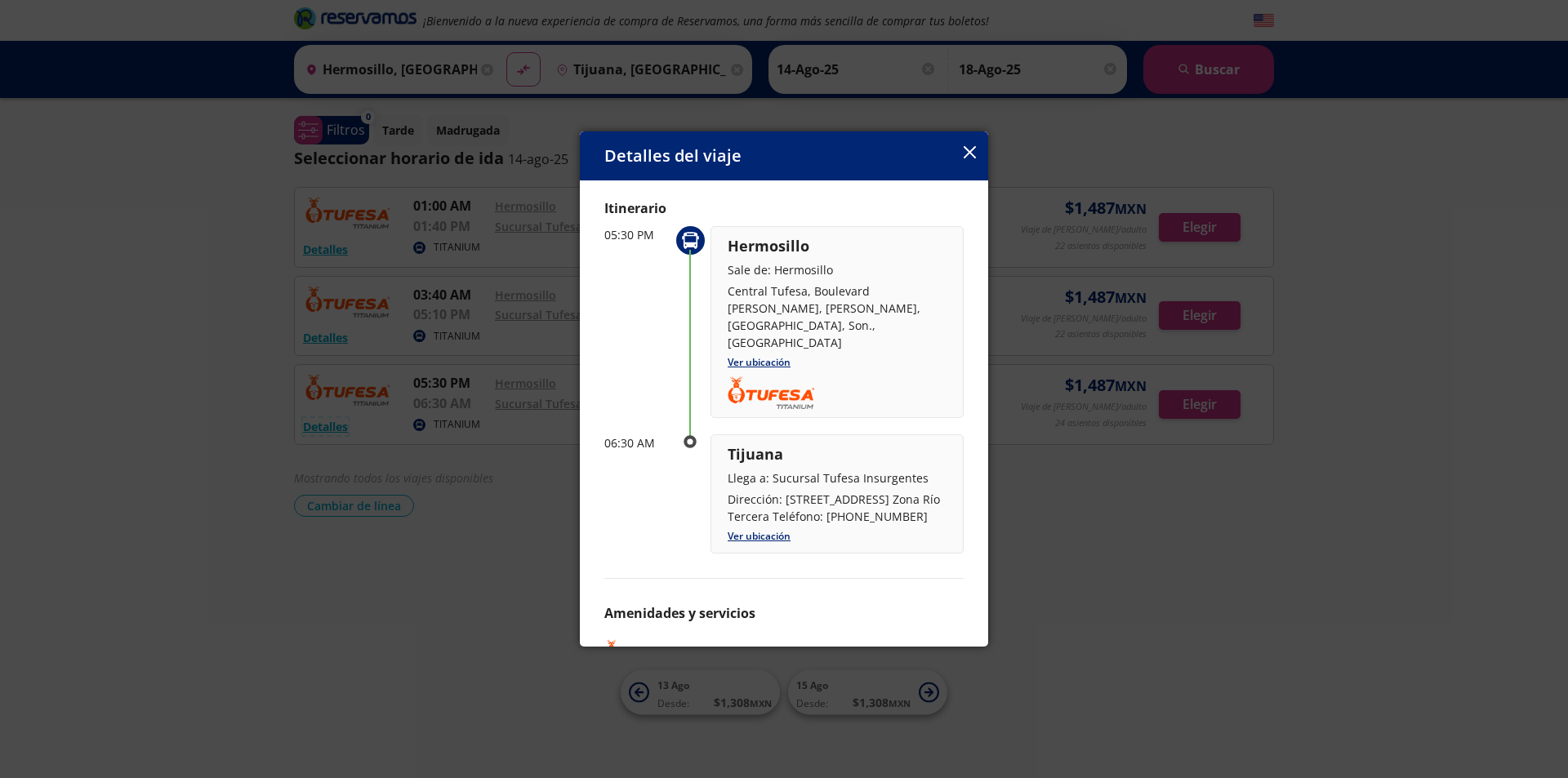
scroll to position [106, 0]
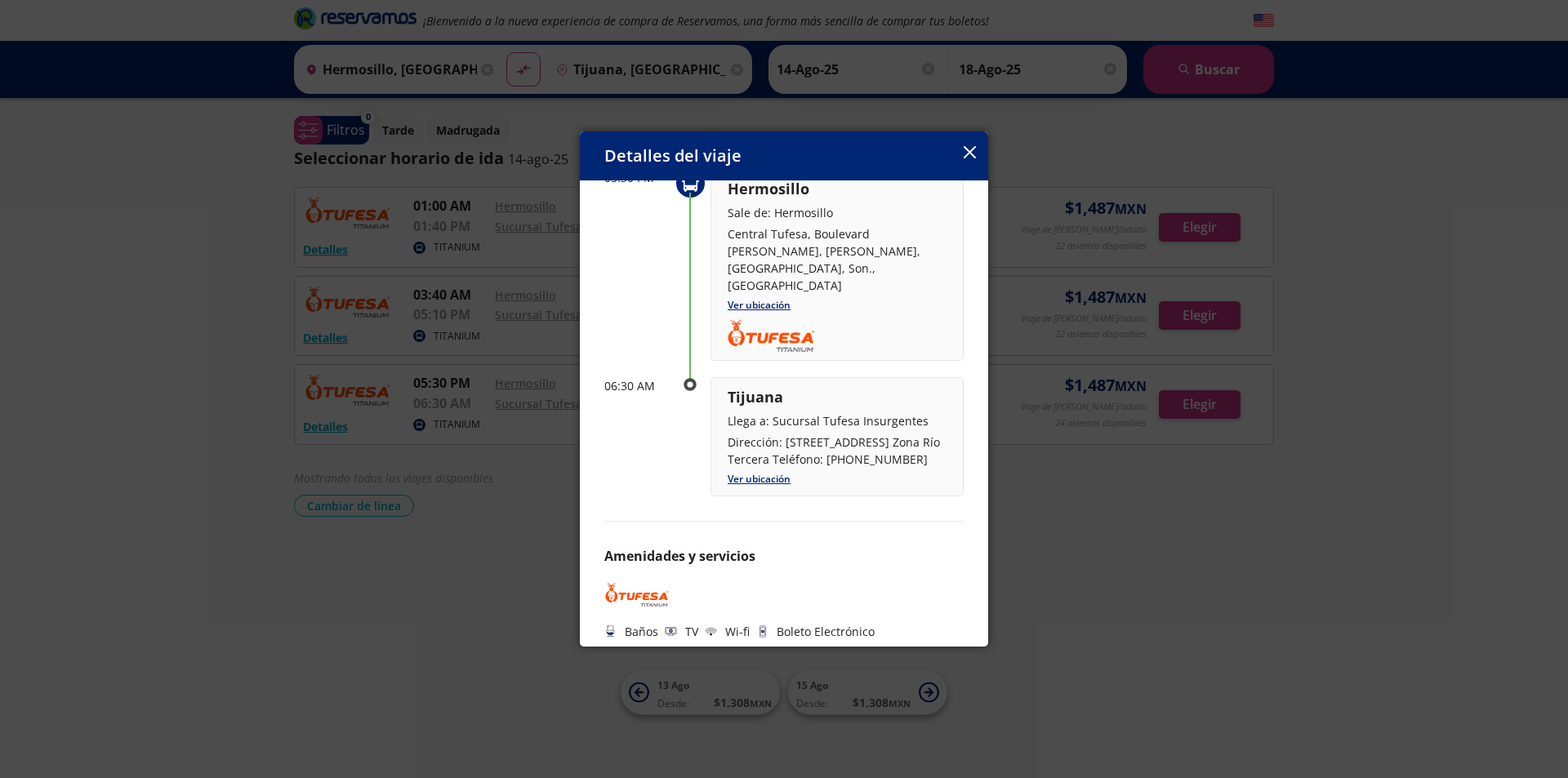
click at [973, 151] on icon "button" at bounding box center [970, 152] width 12 height 12
